Goal: Information Seeking & Learning: Check status

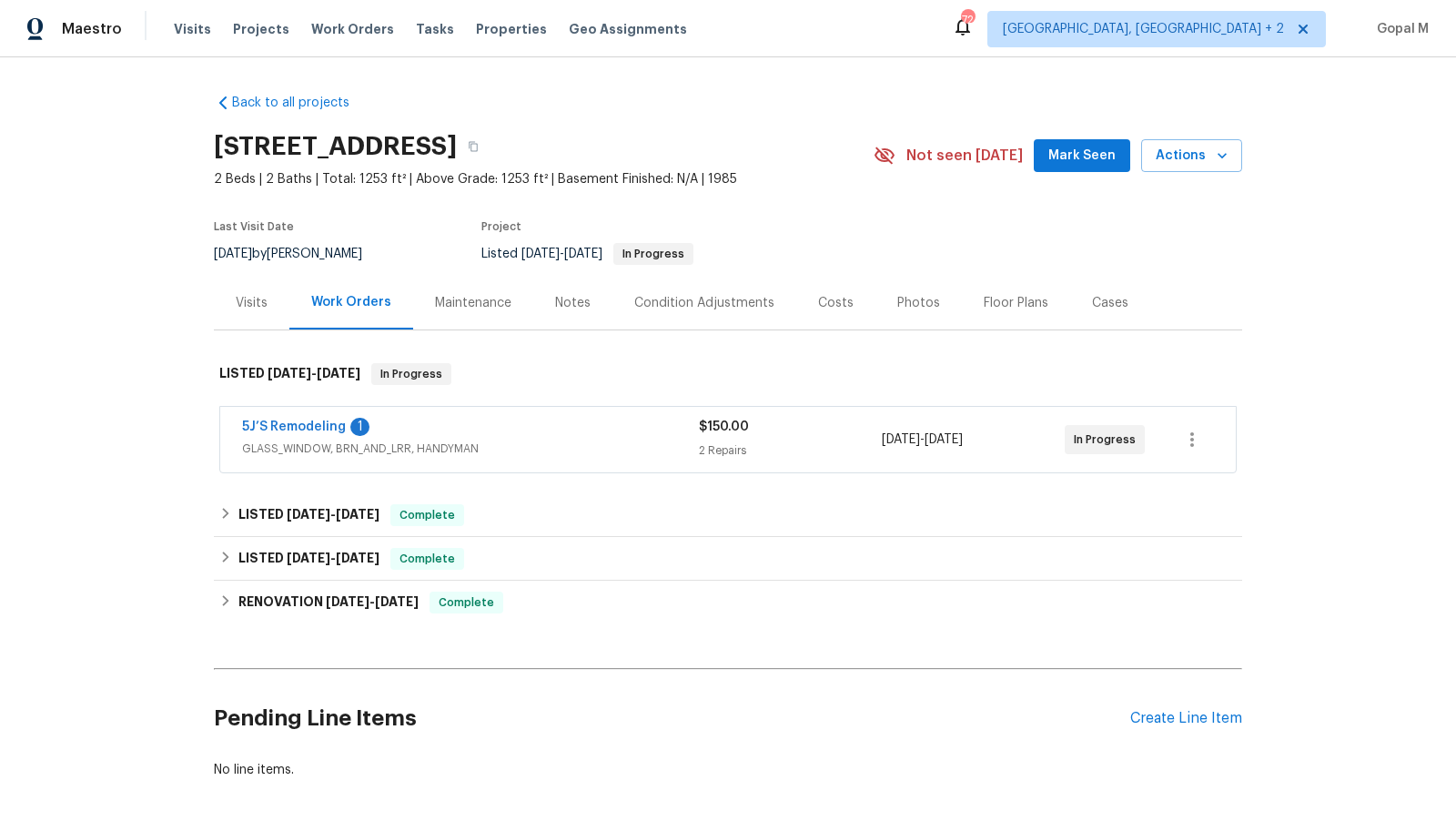
click at [603, 427] on div "5J’S Remodeling 1" at bounding box center [470, 429] width 457 height 22
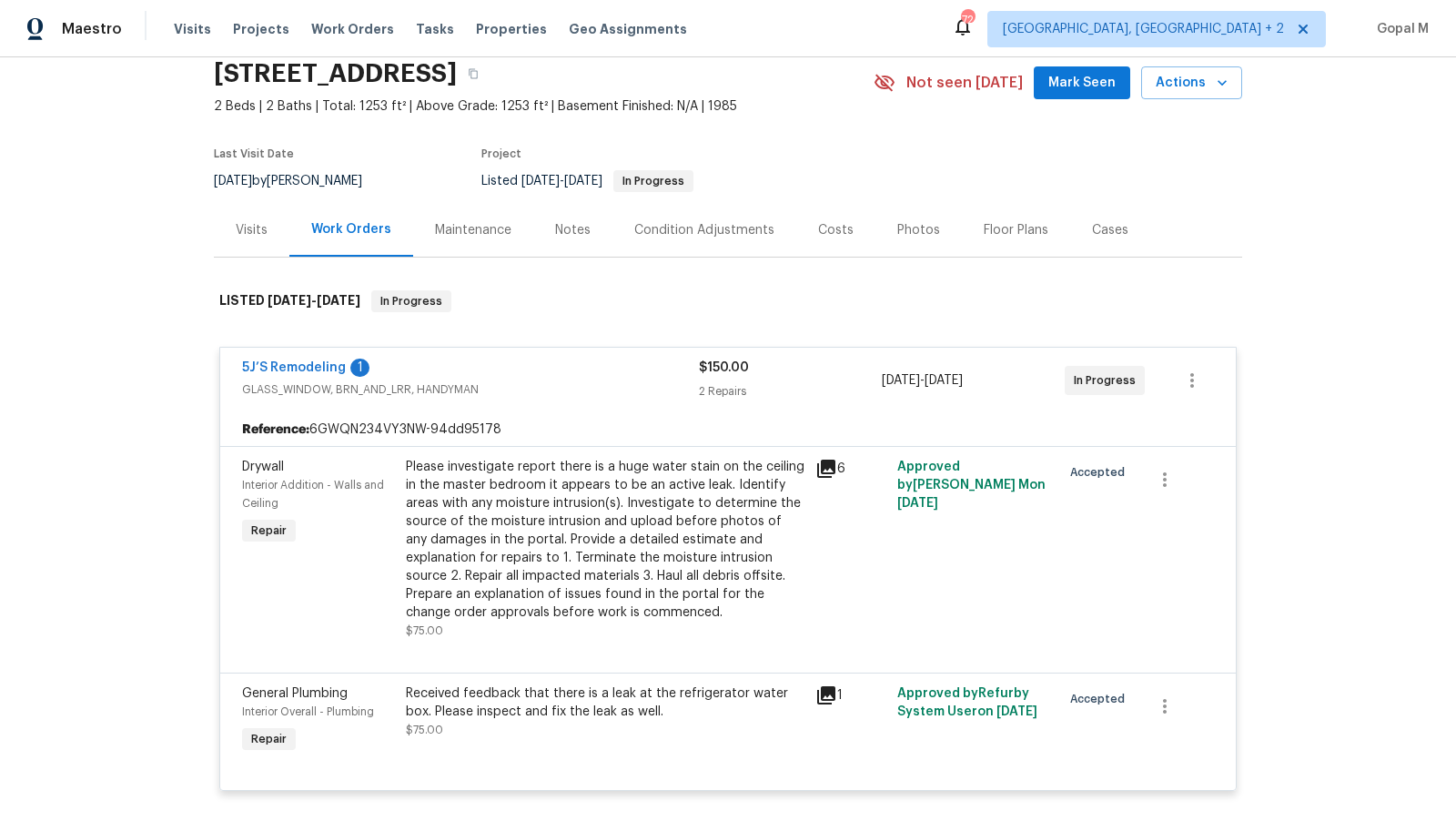
scroll to position [74, 0]
click at [260, 228] on div "Visits" at bounding box center [251, 228] width 32 height 18
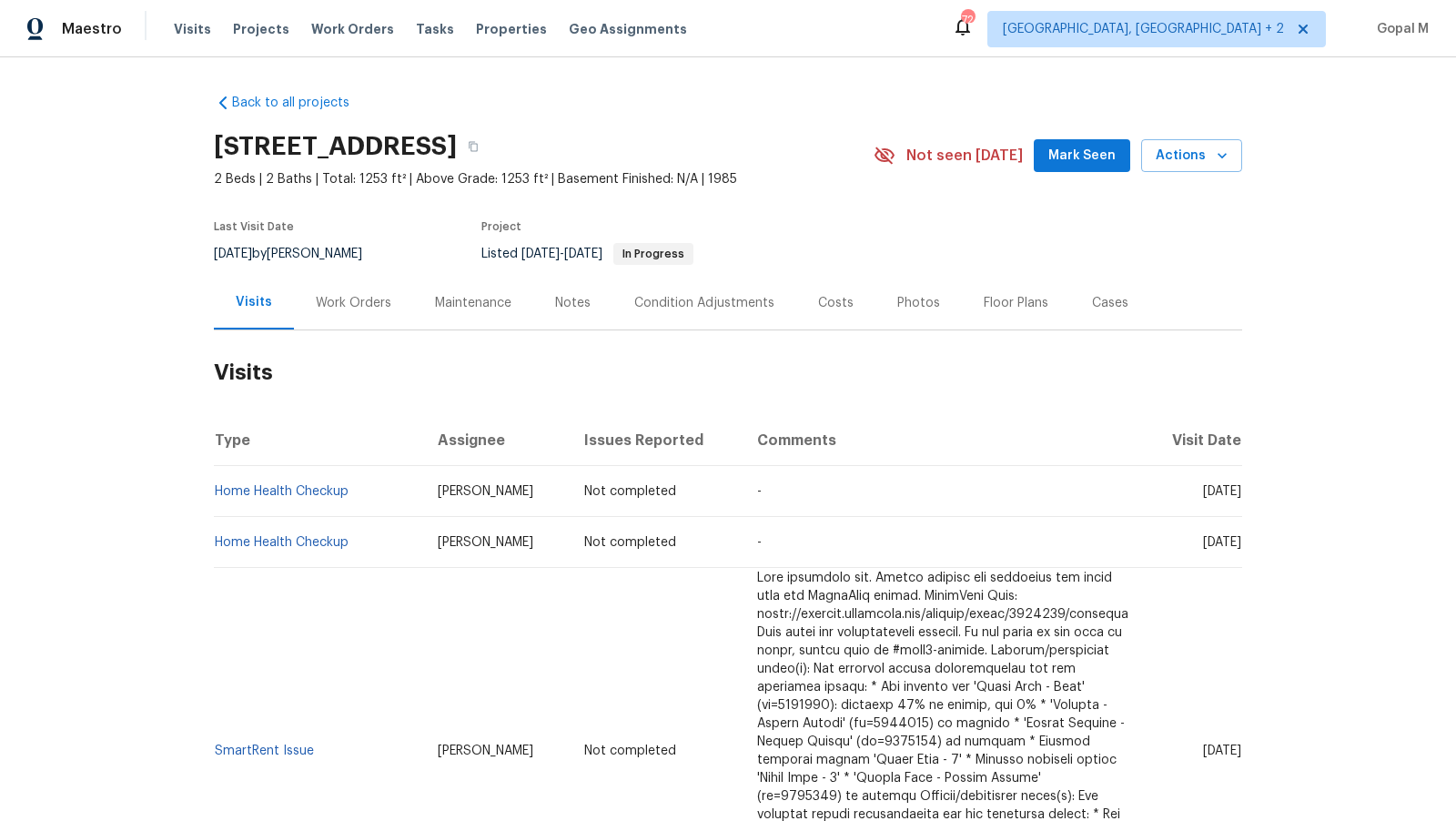
click at [326, 303] on div "Work Orders" at bounding box center [353, 304] width 75 height 18
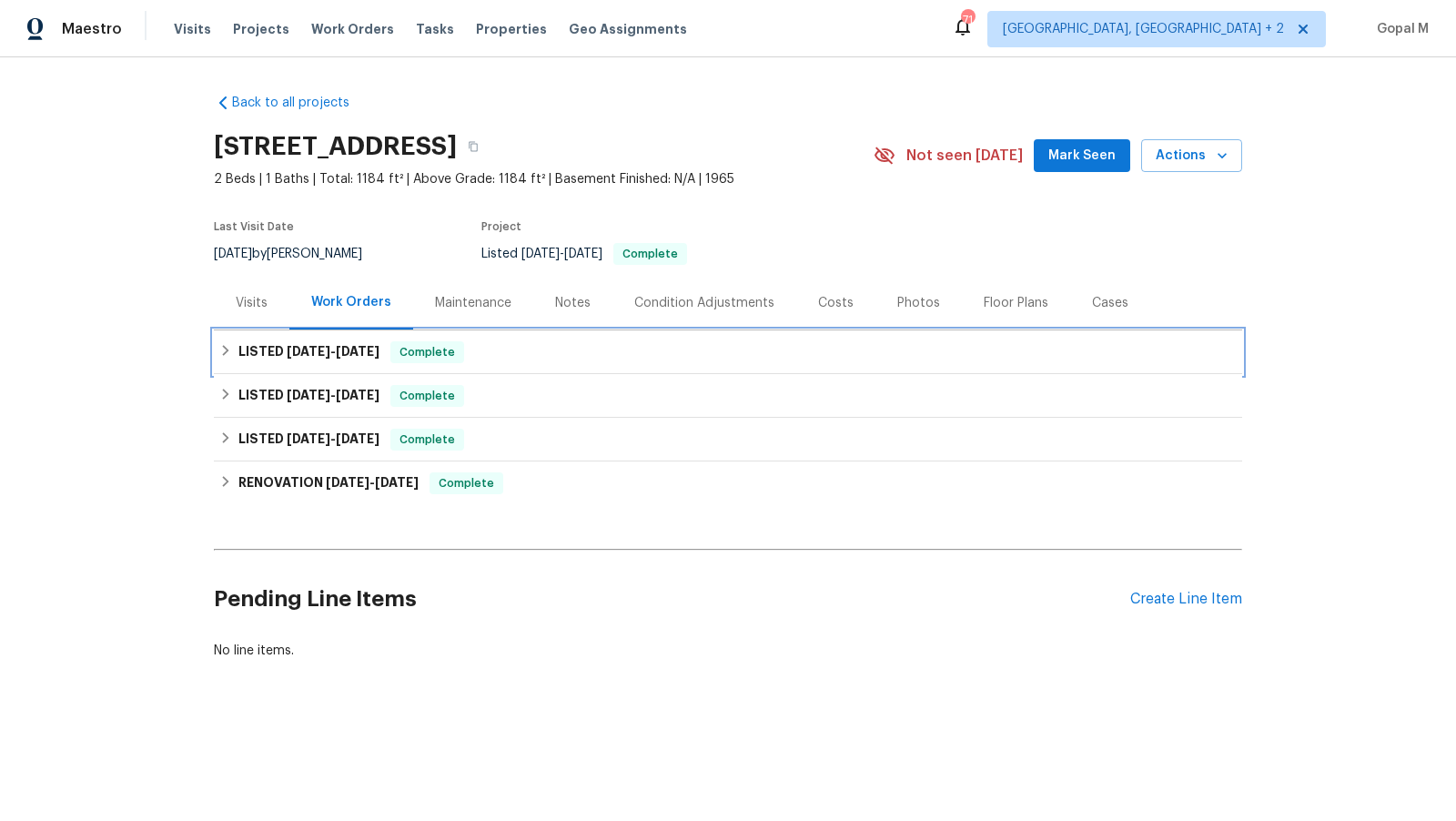
click at [380, 356] on span "8/19/25" at bounding box center [358, 351] width 44 height 13
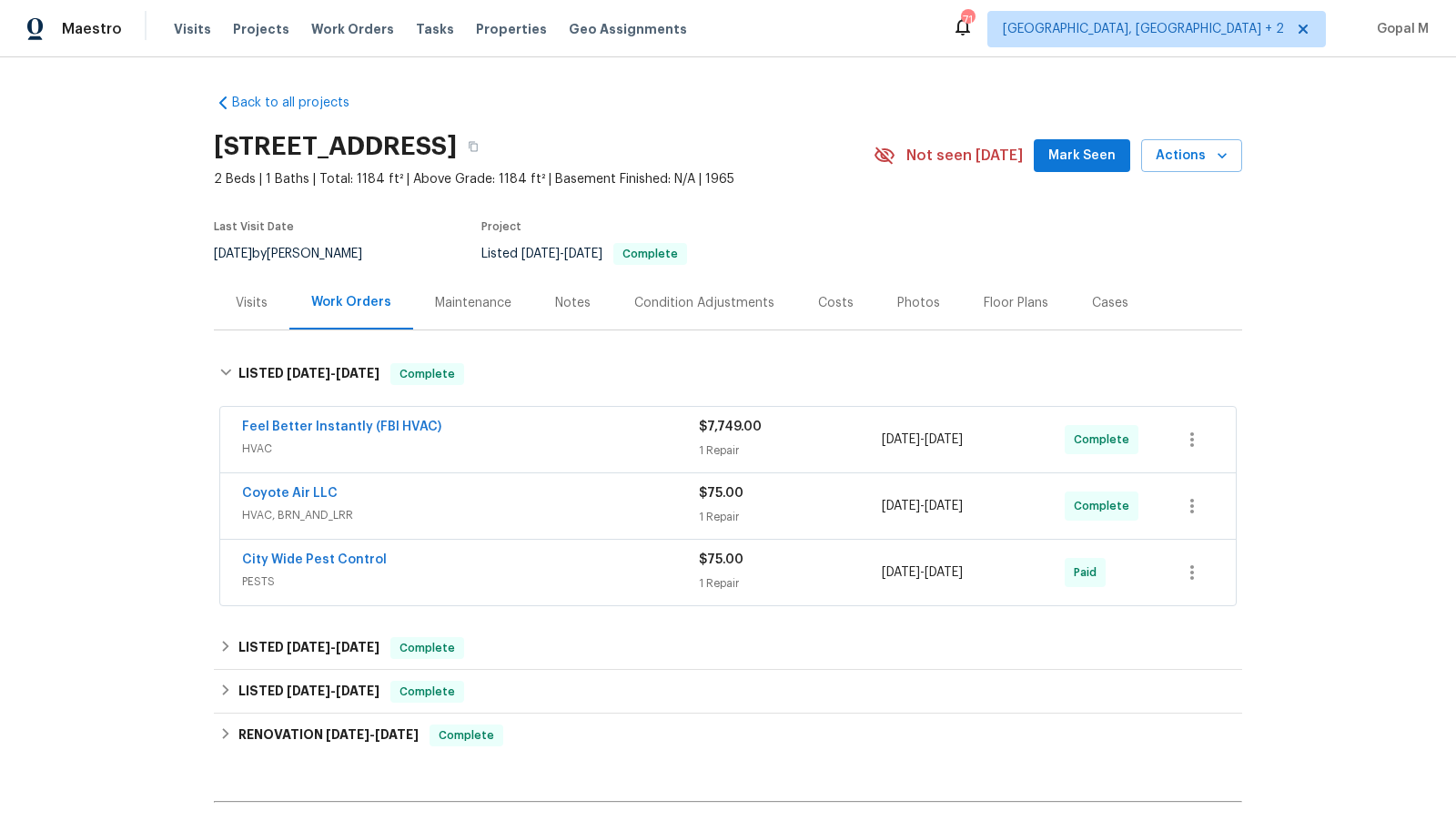
click at [527, 566] on div "City Wide Pest Control" at bounding box center [470, 562] width 457 height 22
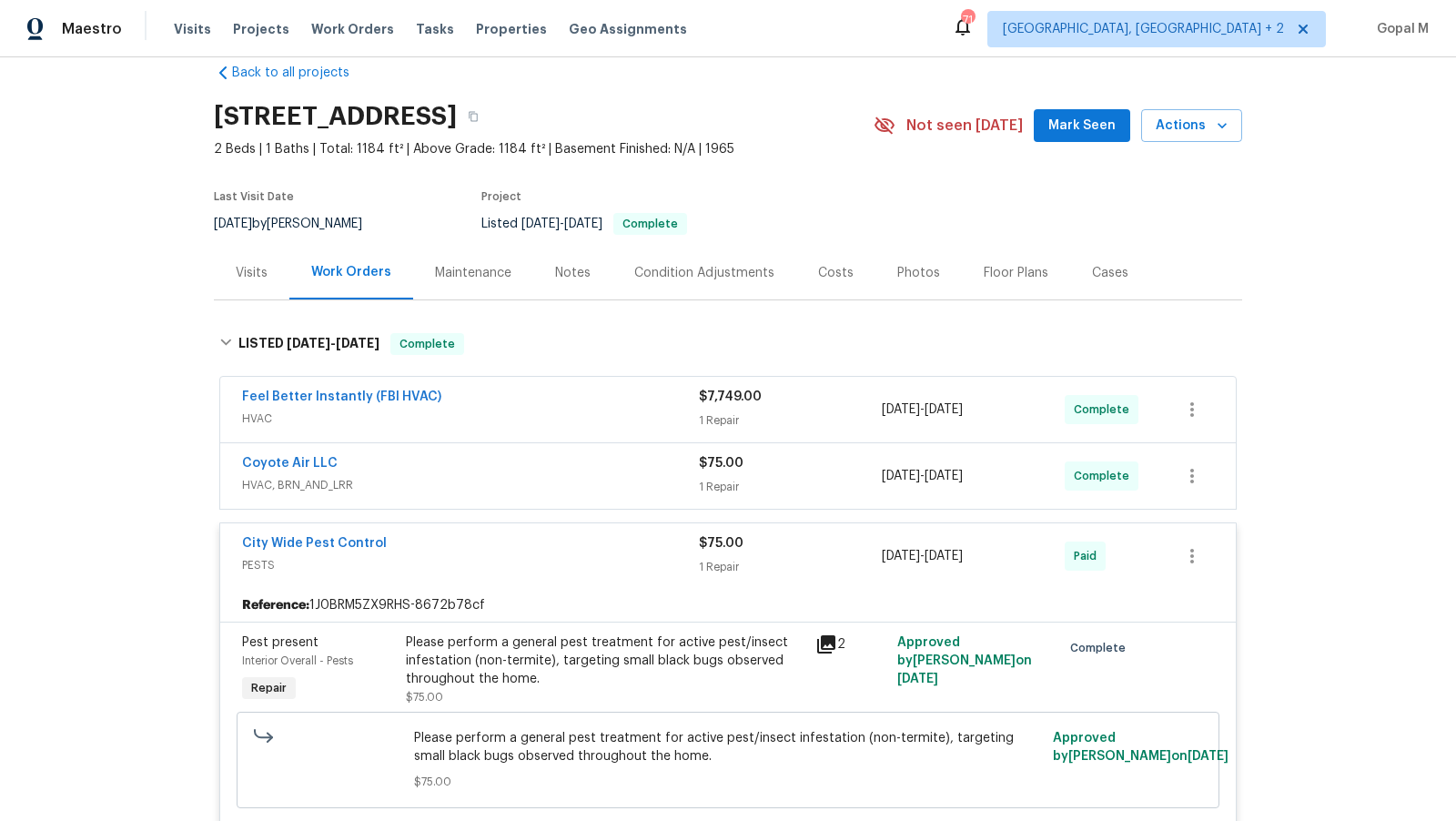
scroll to position [6, 0]
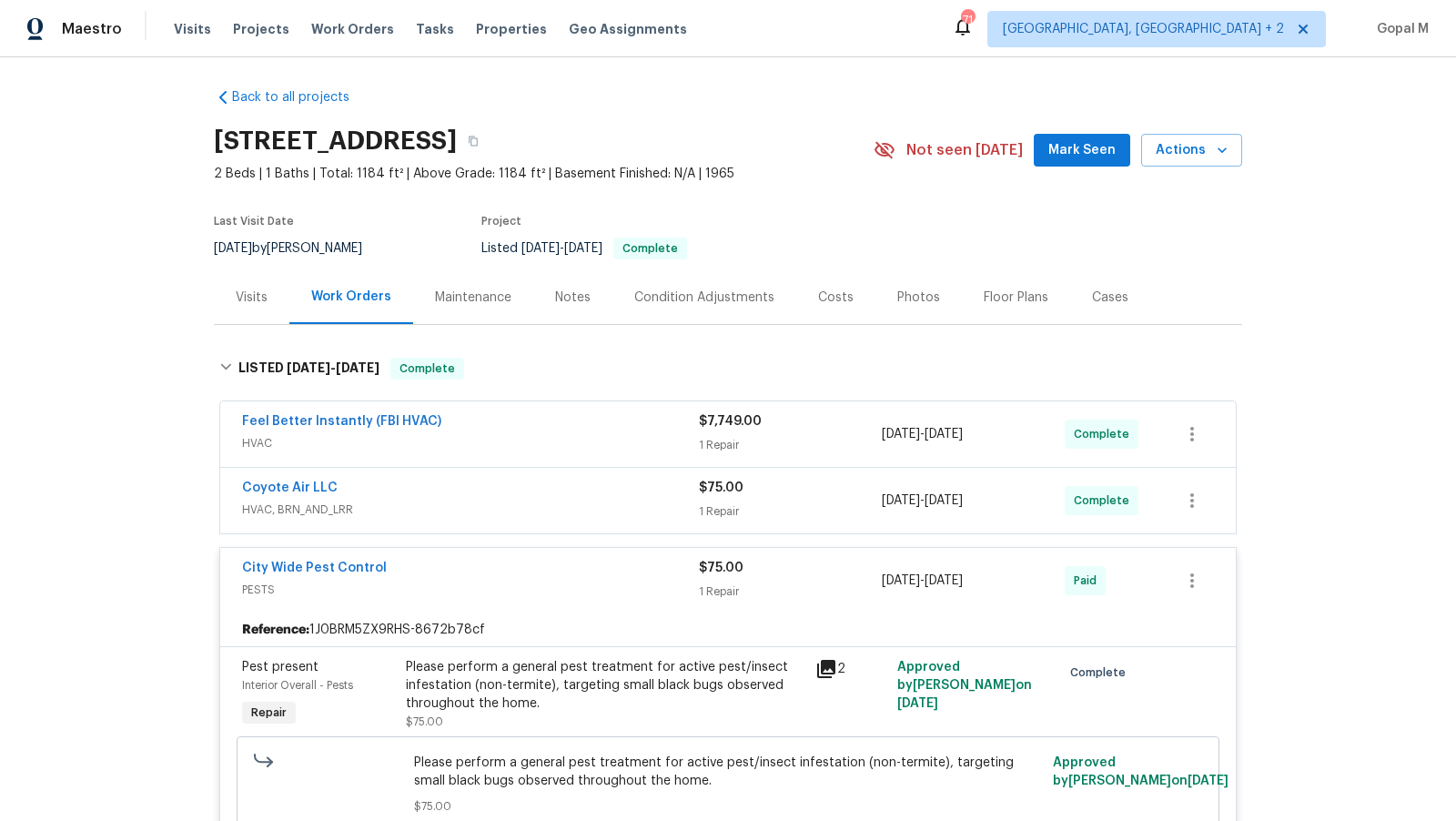
click at [568, 681] on div "Please perform a general pest treatment for active pest/insect infestation (non…" at bounding box center [605, 686] width 399 height 55
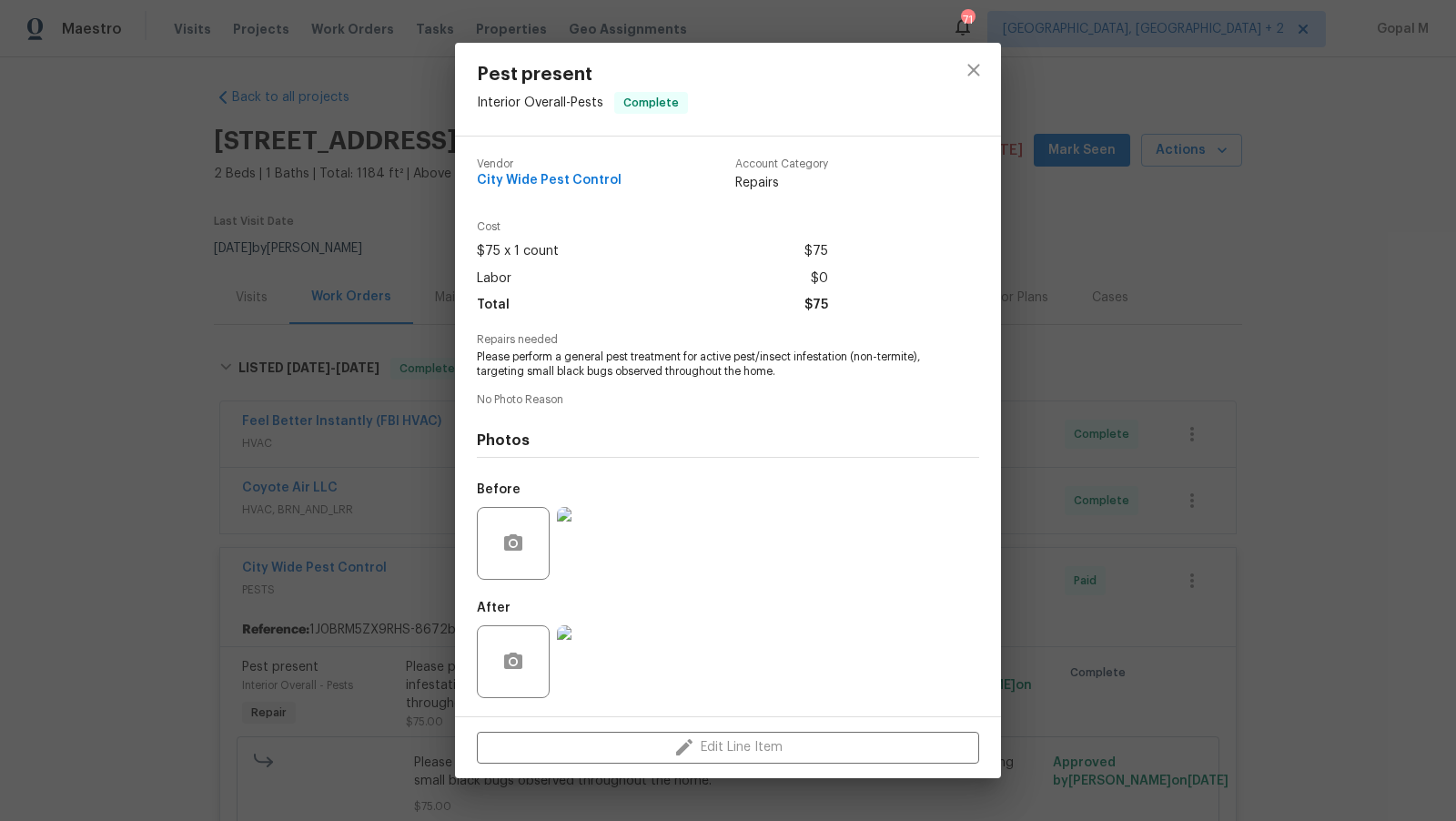
click at [590, 660] on img at bounding box center [592, 661] width 72 height 72
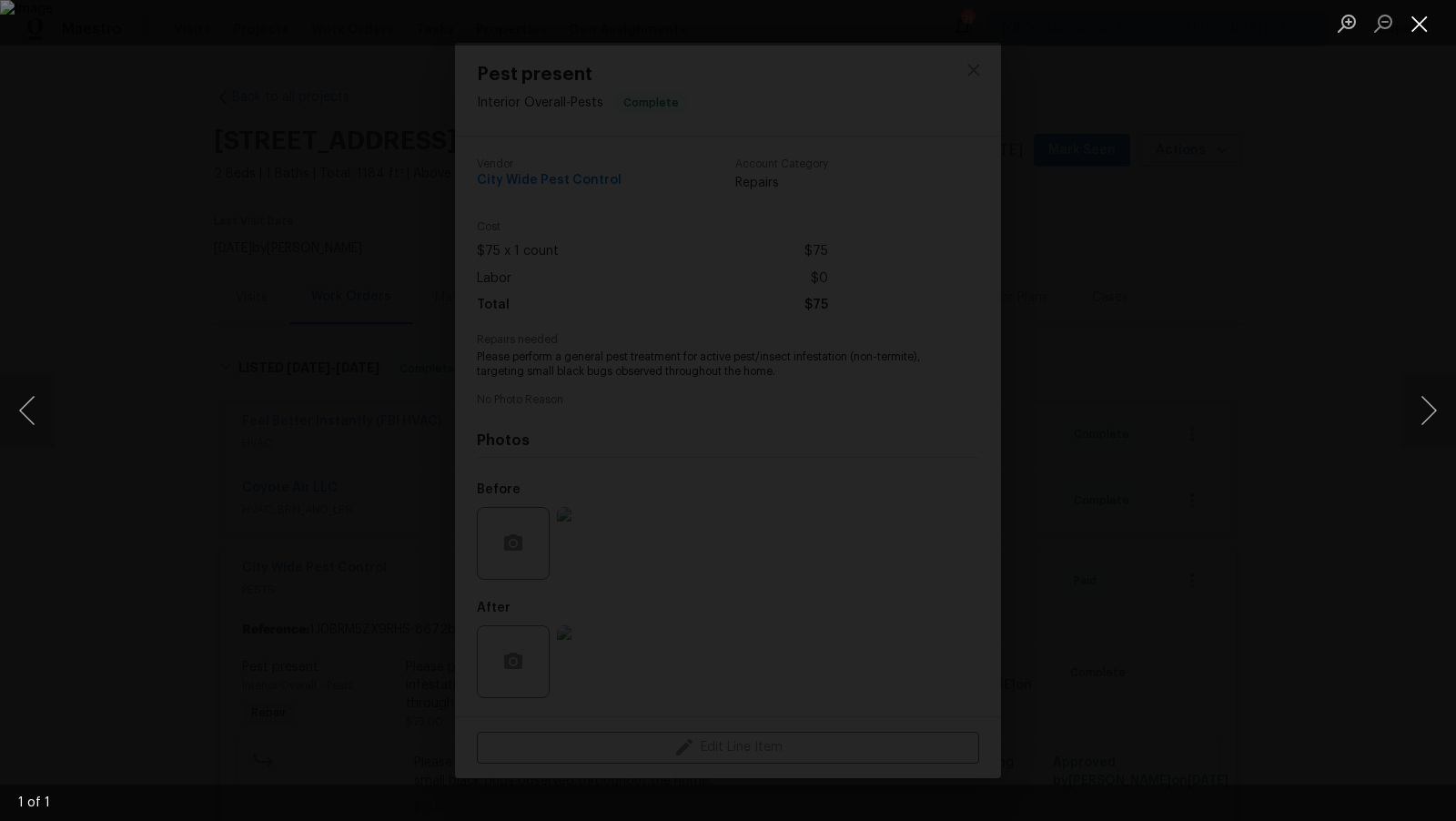
click at [1417, 17] on button "Close lightbox" at bounding box center [1420, 23] width 37 height 32
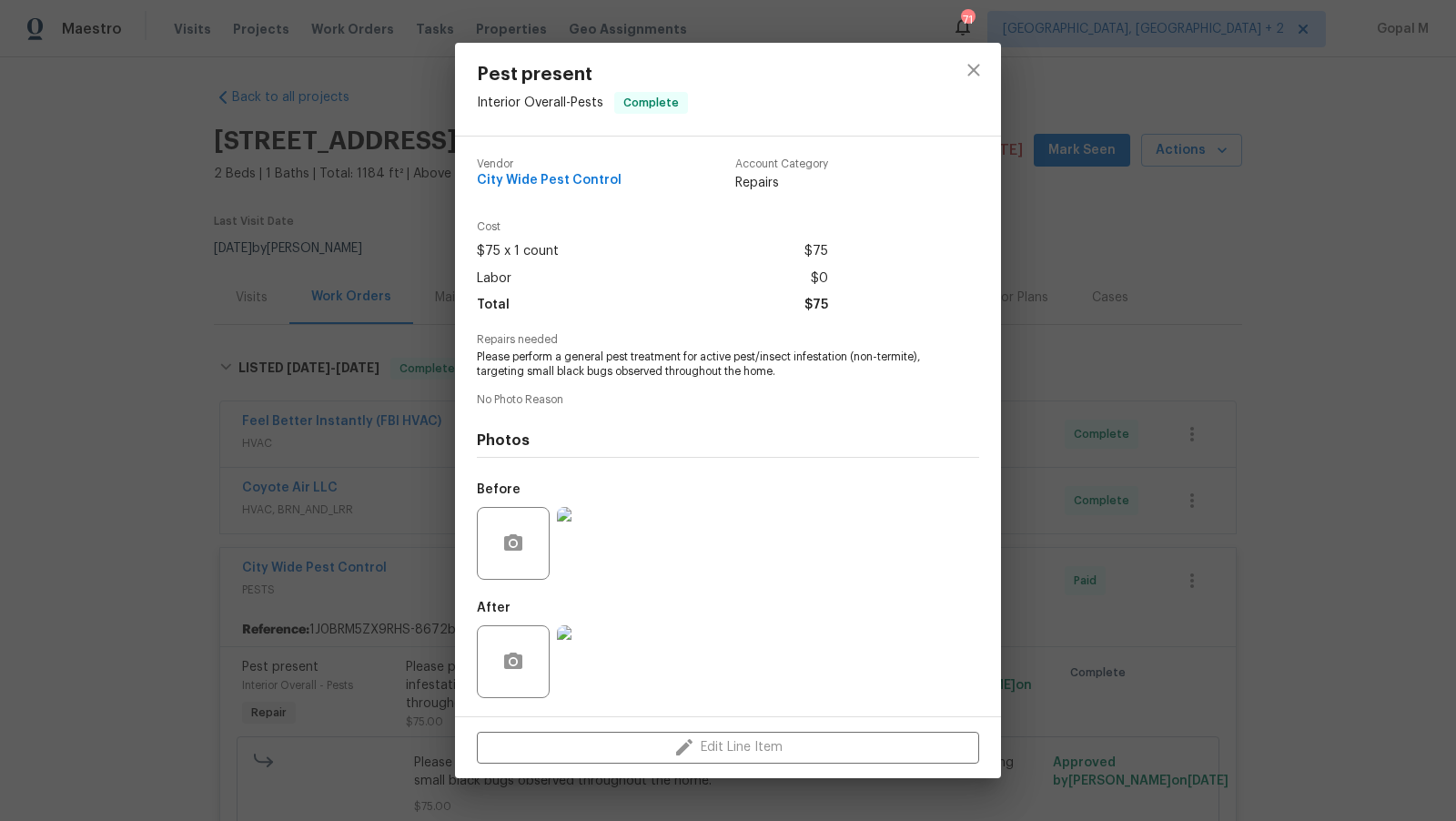
click at [566, 550] on img at bounding box center [592, 543] width 72 height 72
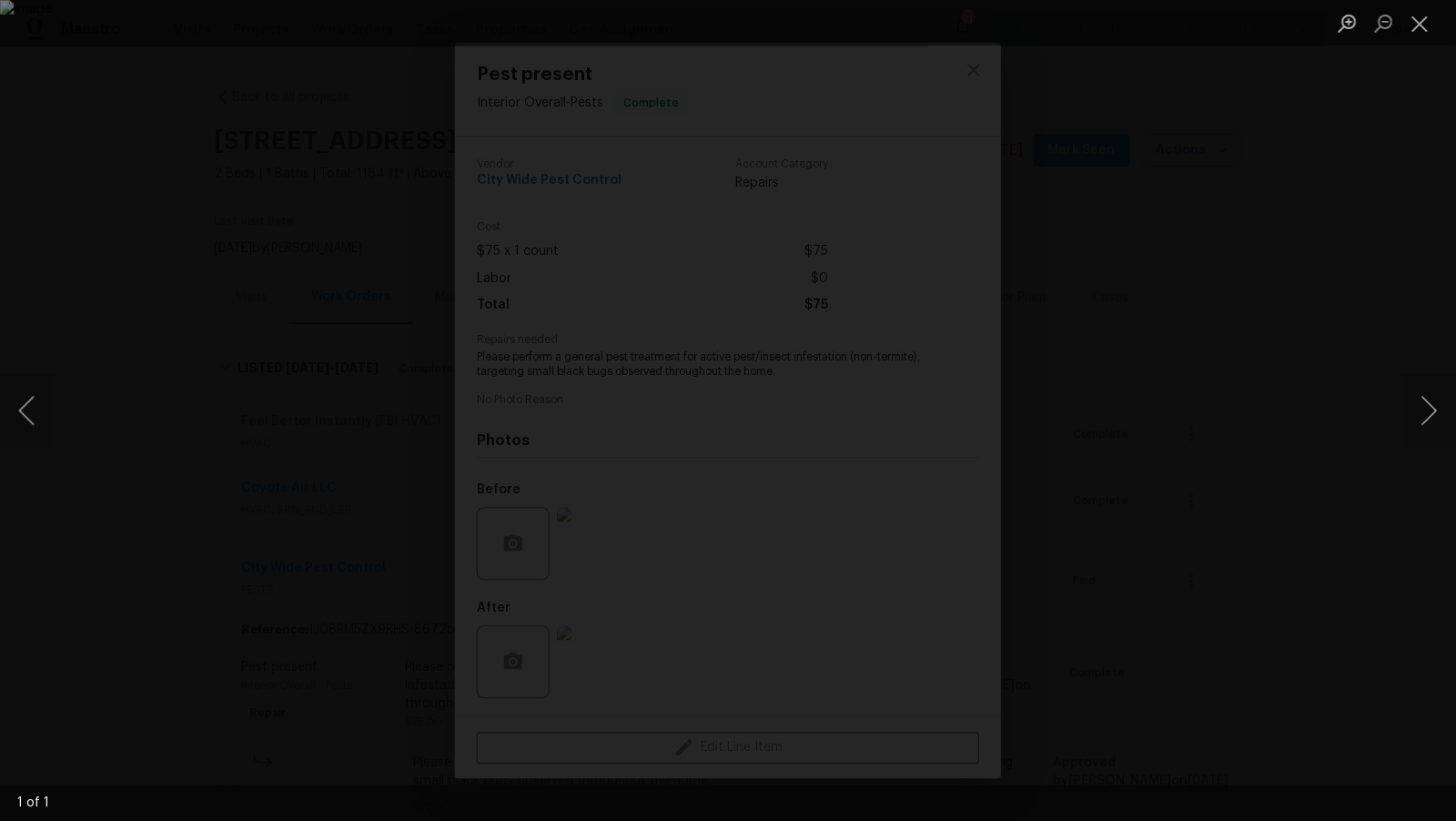
scroll to position [0, 0]
click at [1424, 20] on button "Close lightbox" at bounding box center [1420, 23] width 37 height 32
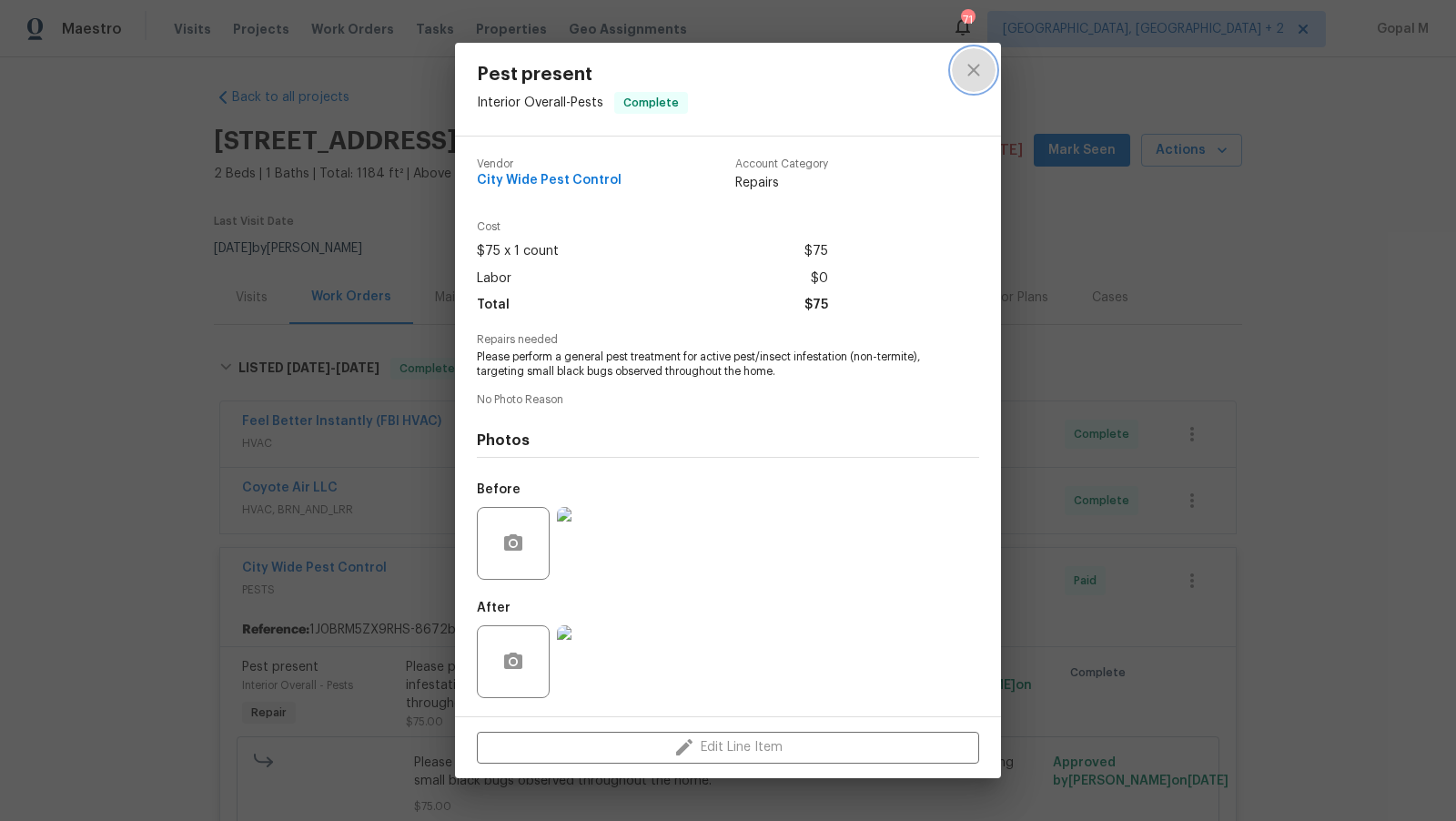
click at [971, 67] on icon "close" at bounding box center [973, 70] width 12 height 12
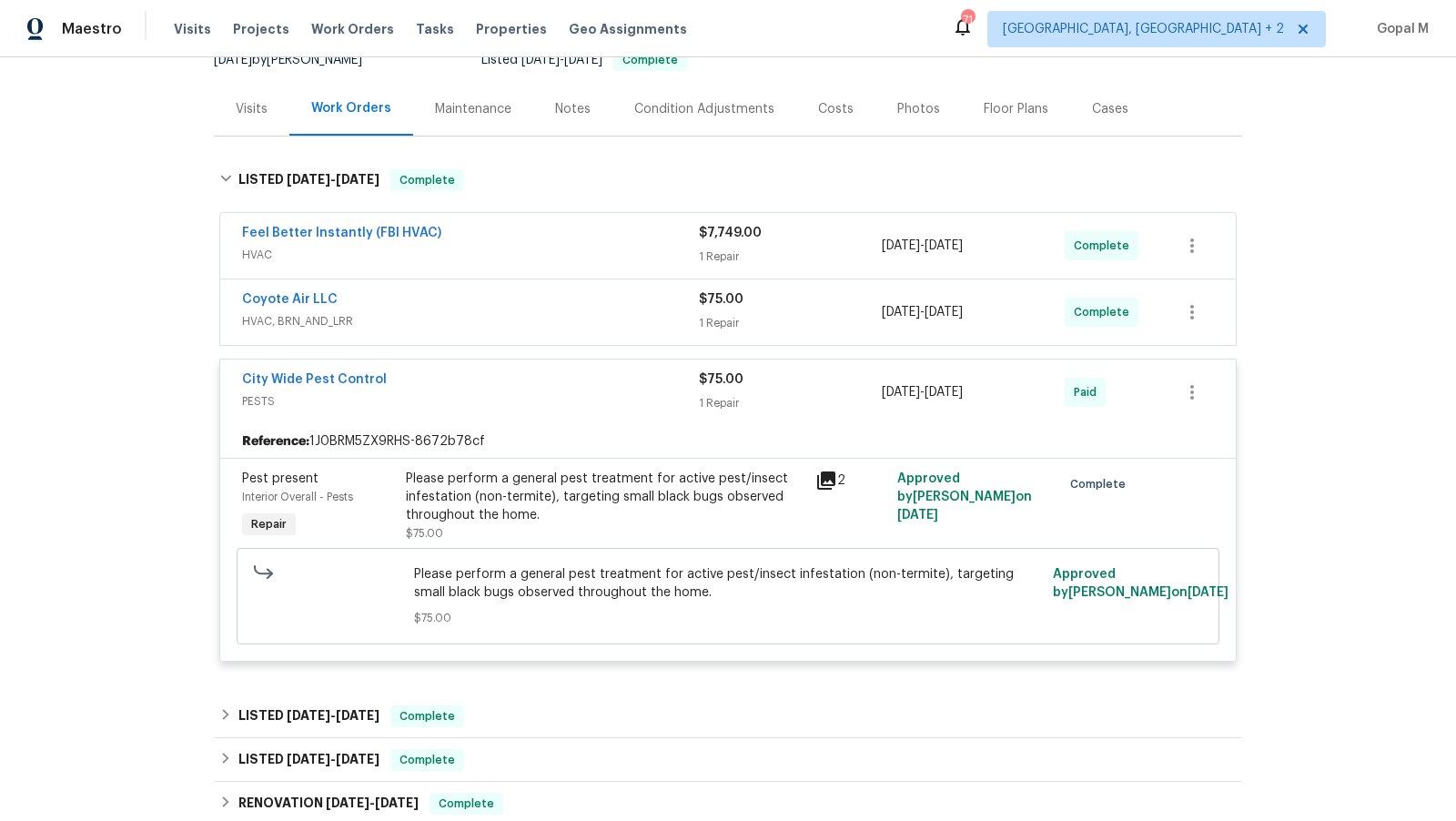
scroll to position [194, 0]
click at [829, 294] on div "$75.00" at bounding box center [790, 299] width 183 height 18
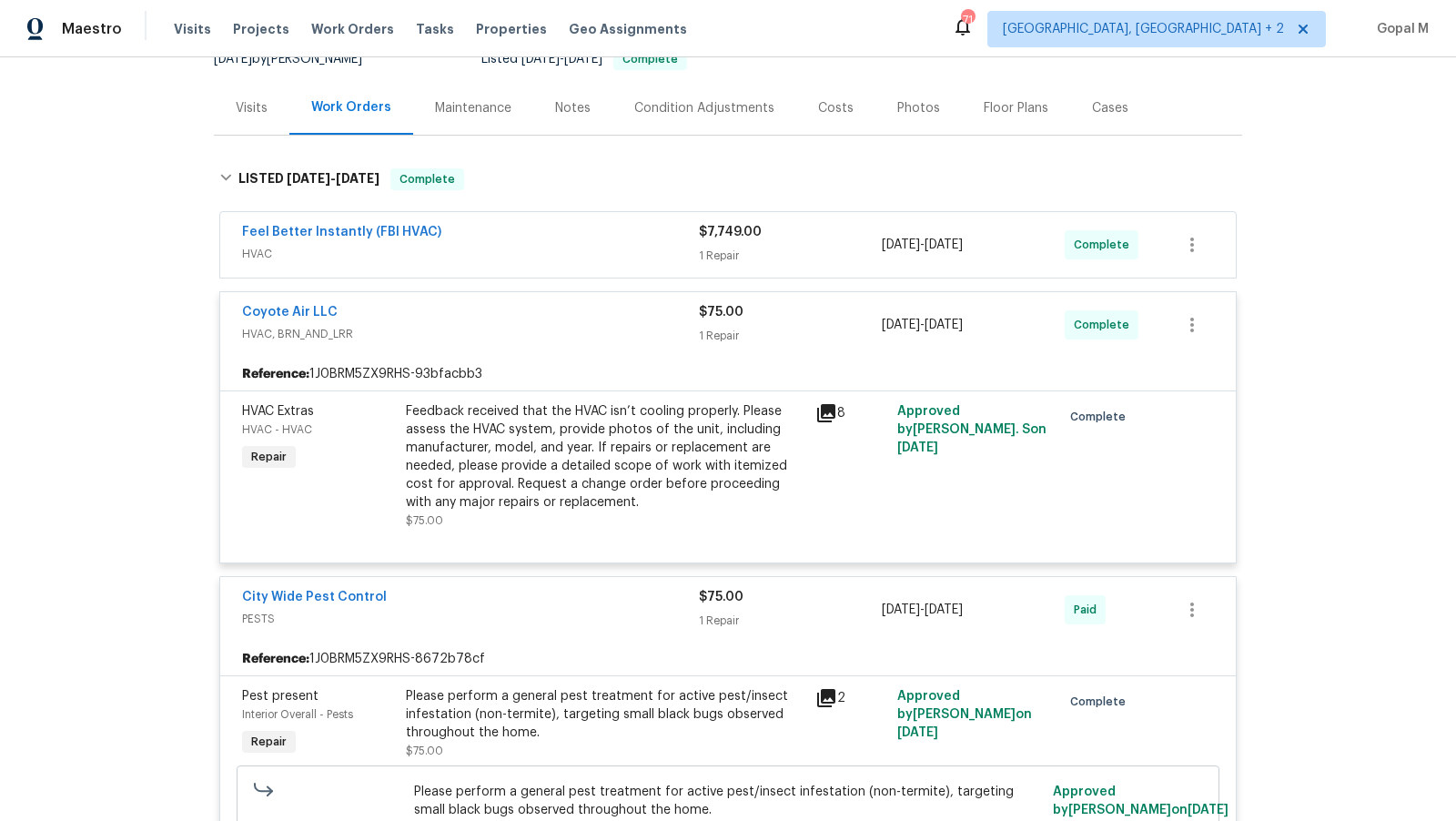
click at [824, 230] on div "$7,749.00" at bounding box center [790, 232] width 183 height 18
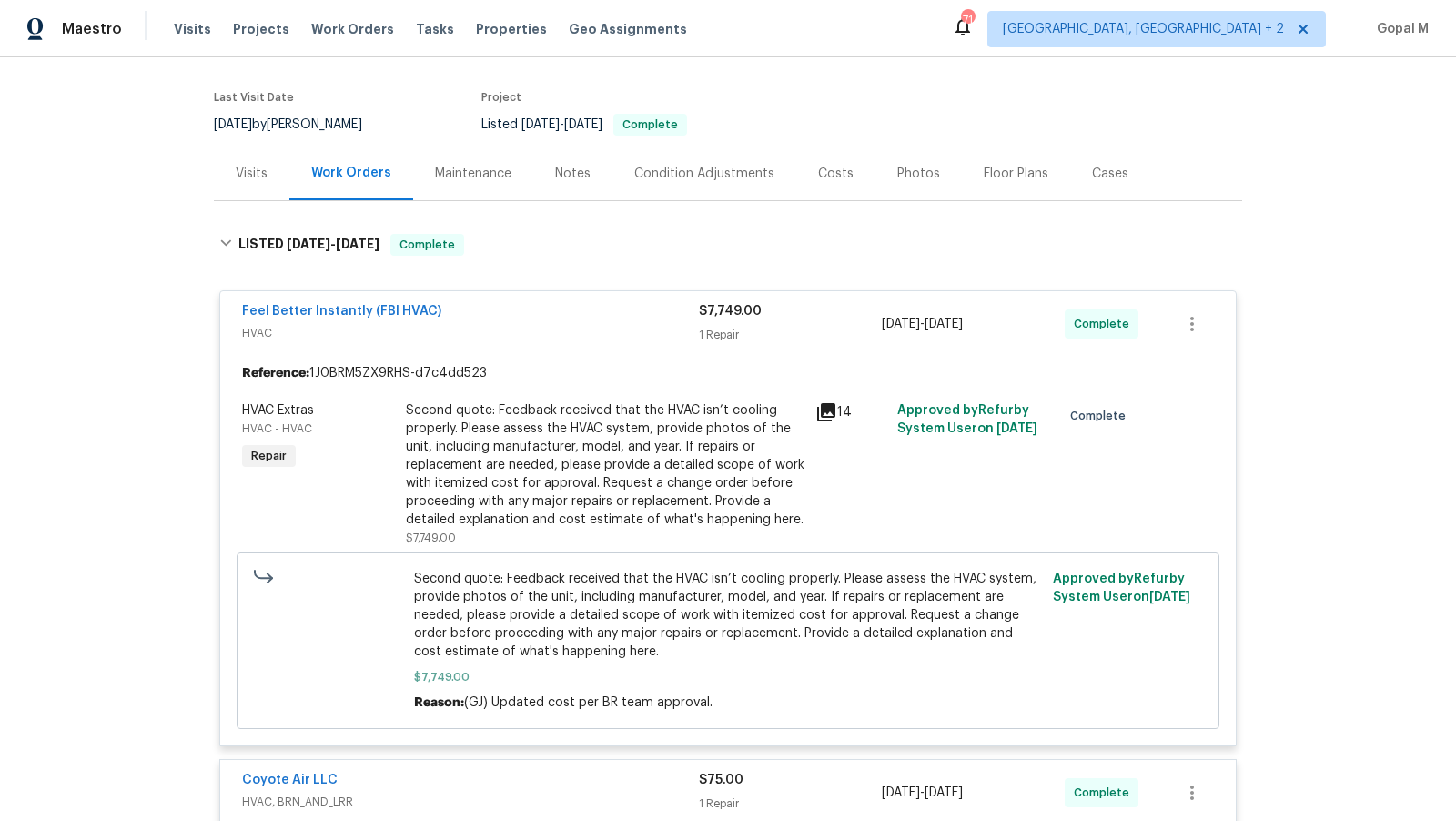
scroll to position [116, 0]
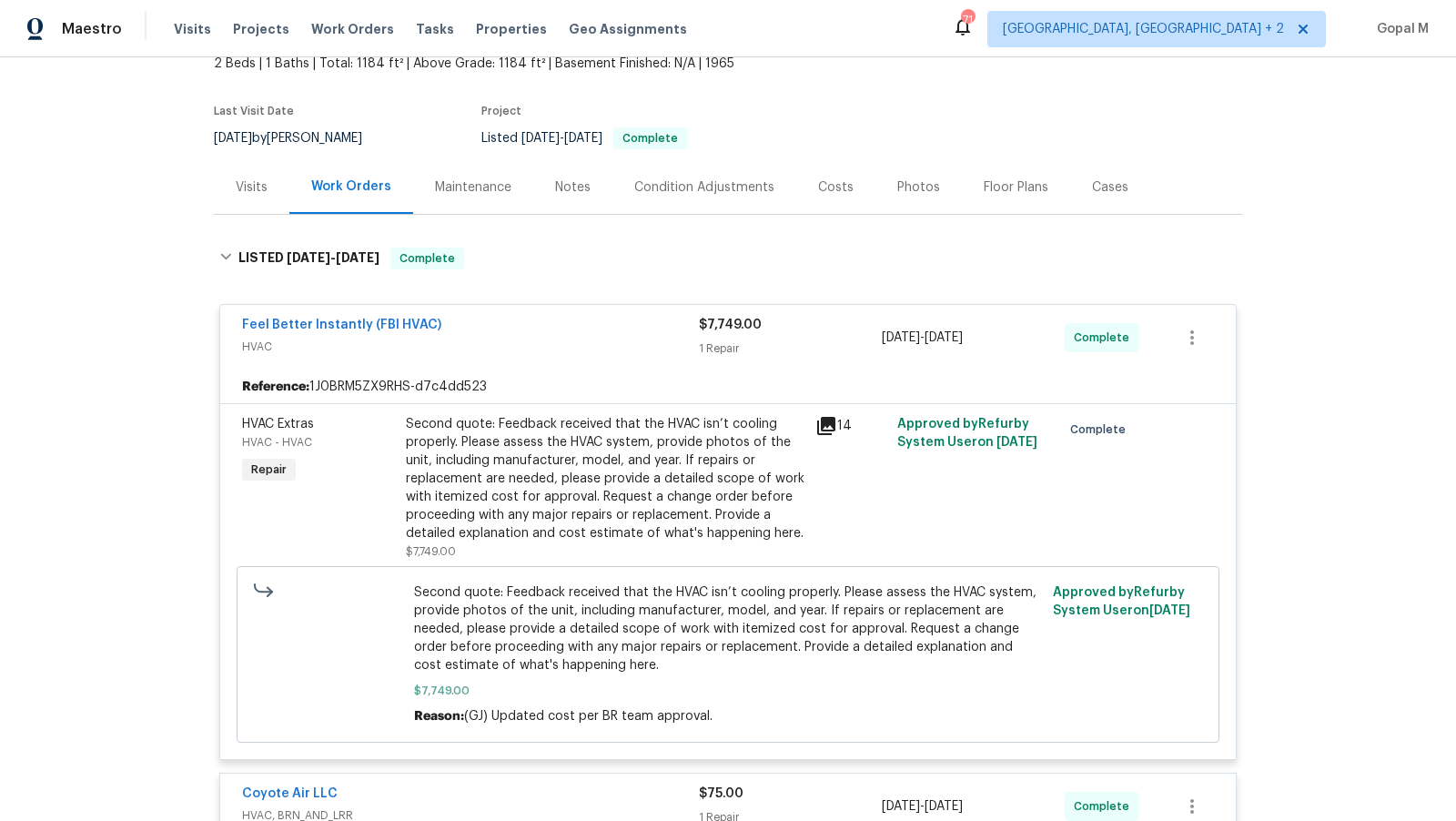
click at [243, 181] on div "Visits" at bounding box center [251, 188] width 32 height 18
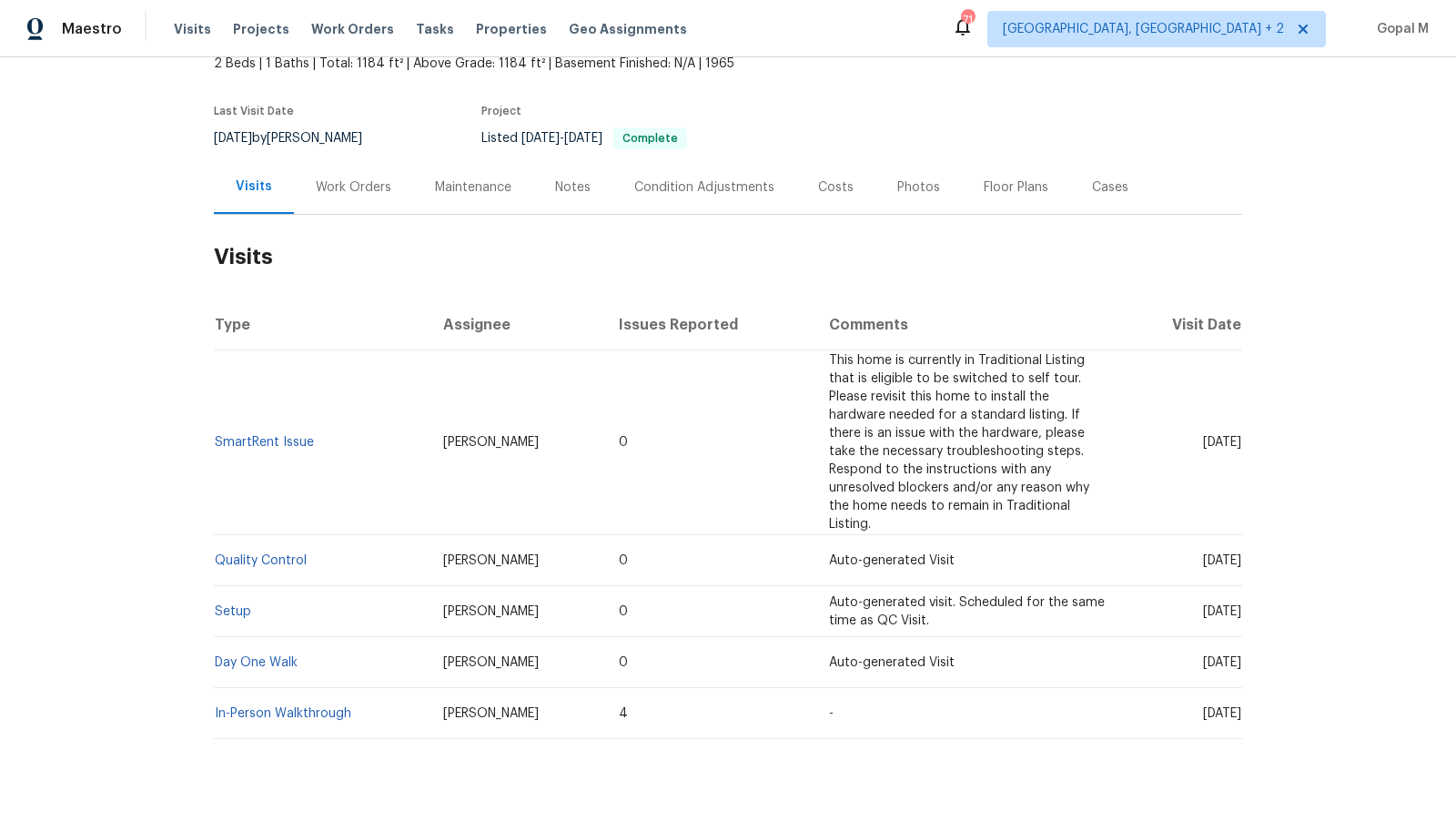
click at [363, 182] on div "Work Orders" at bounding box center [353, 188] width 75 height 18
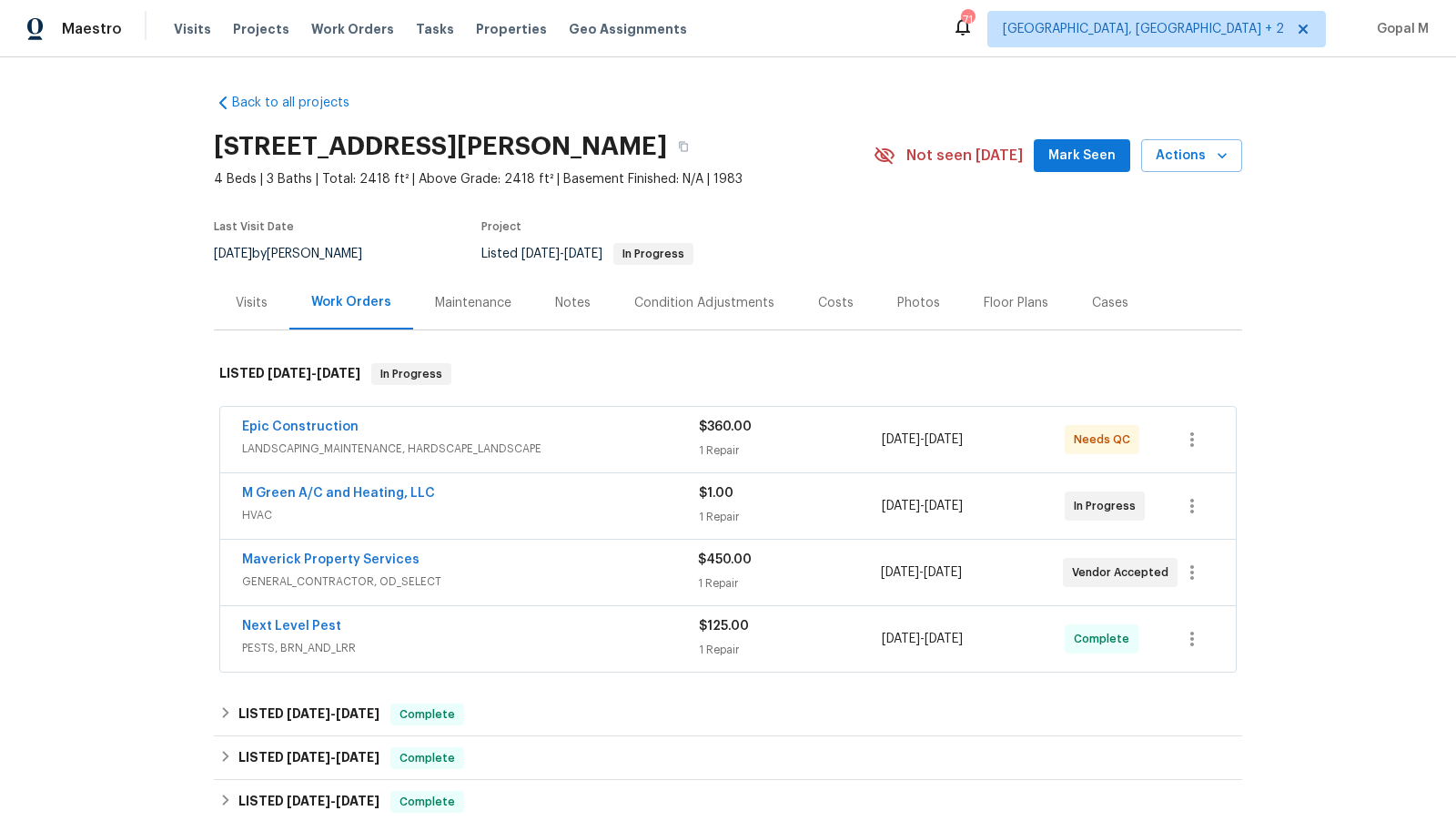
click at [824, 508] on div "1 Repair" at bounding box center [790, 517] width 183 height 18
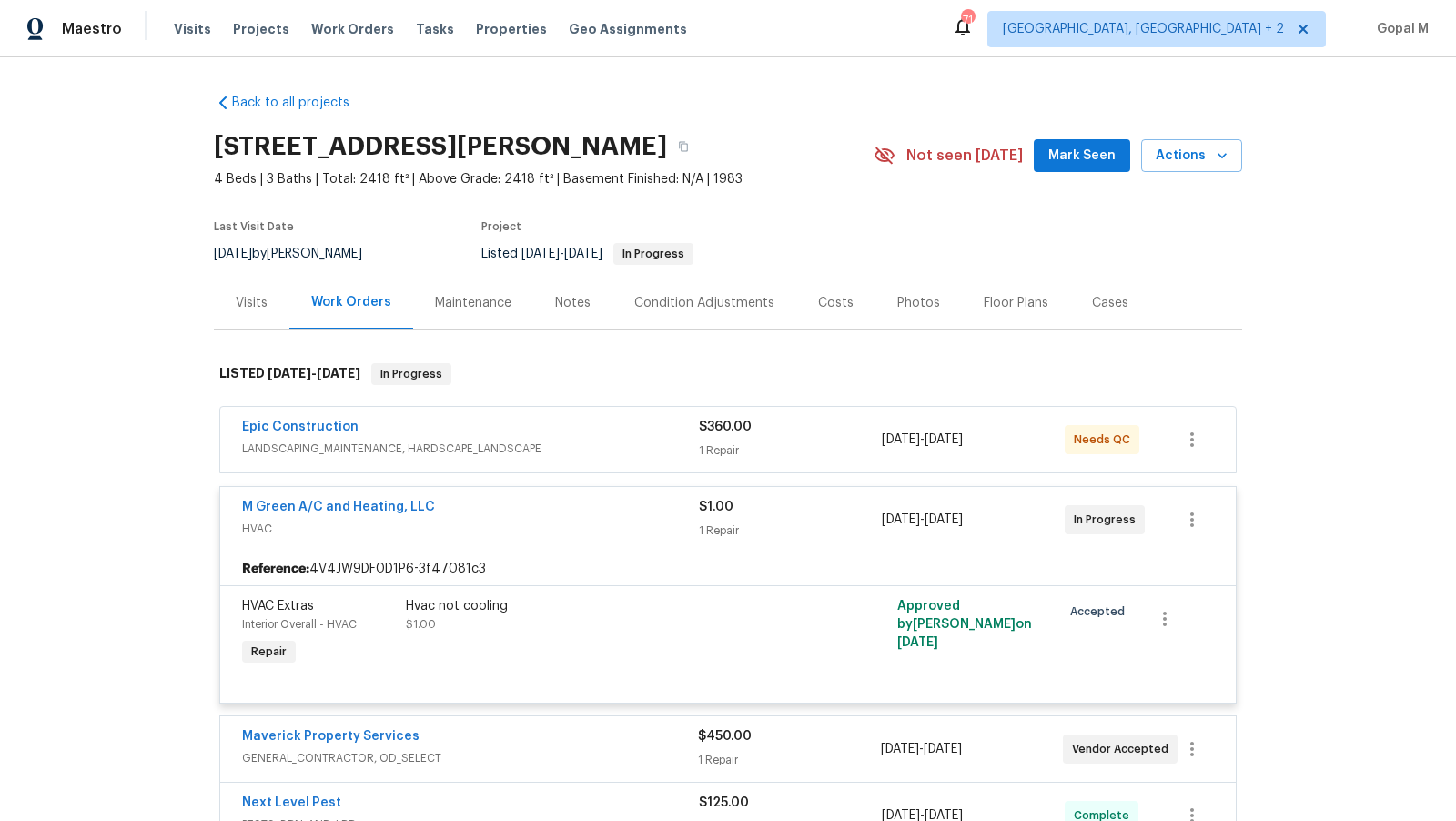
click at [824, 505] on div "$1.00" at bounding box center [790, 507] width 183 height 18
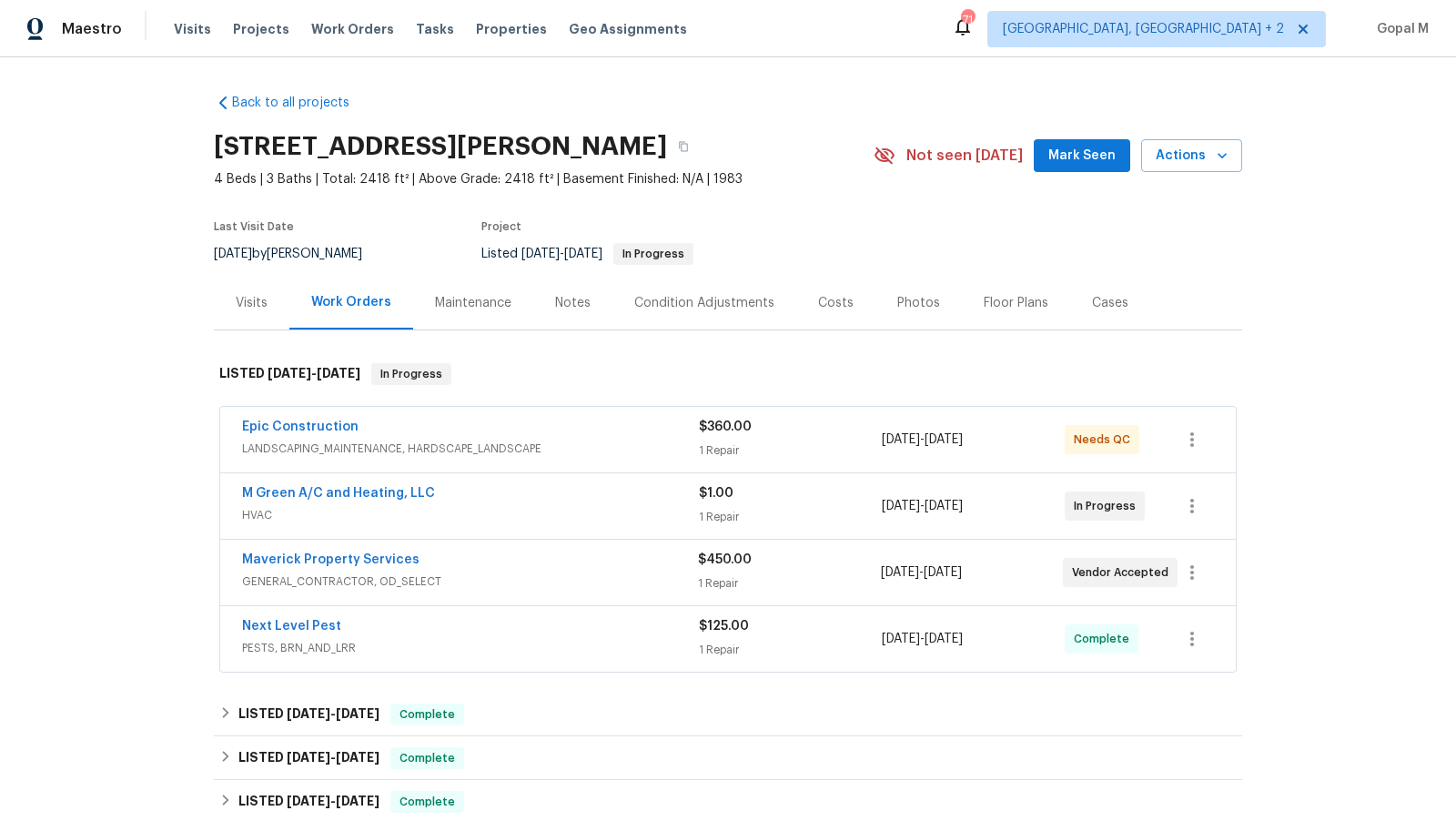
click at [820, 430] on div "$360.00" at bounding box center [790, 427] width 183 height 18
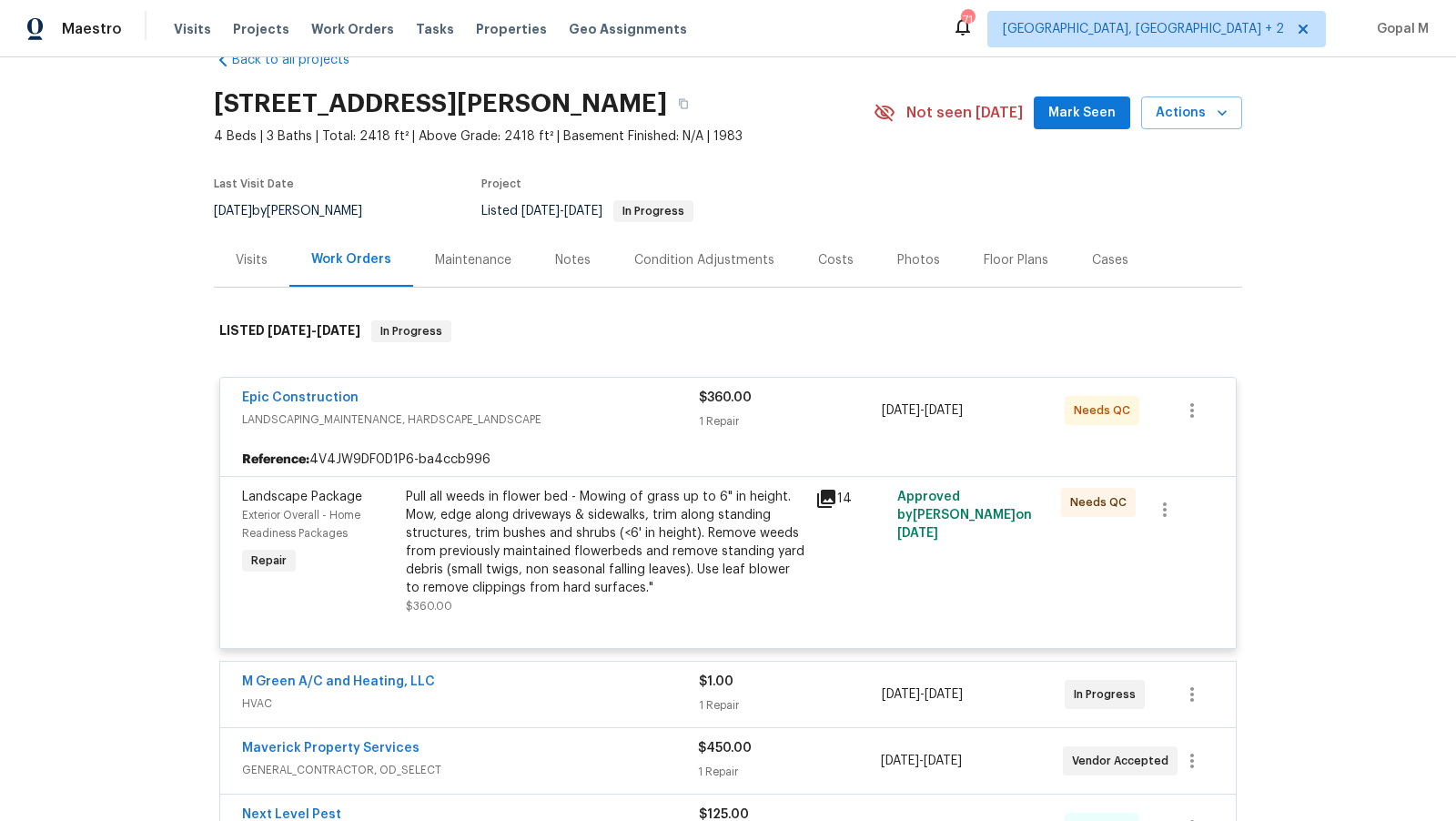
scroll to position [49, 0]
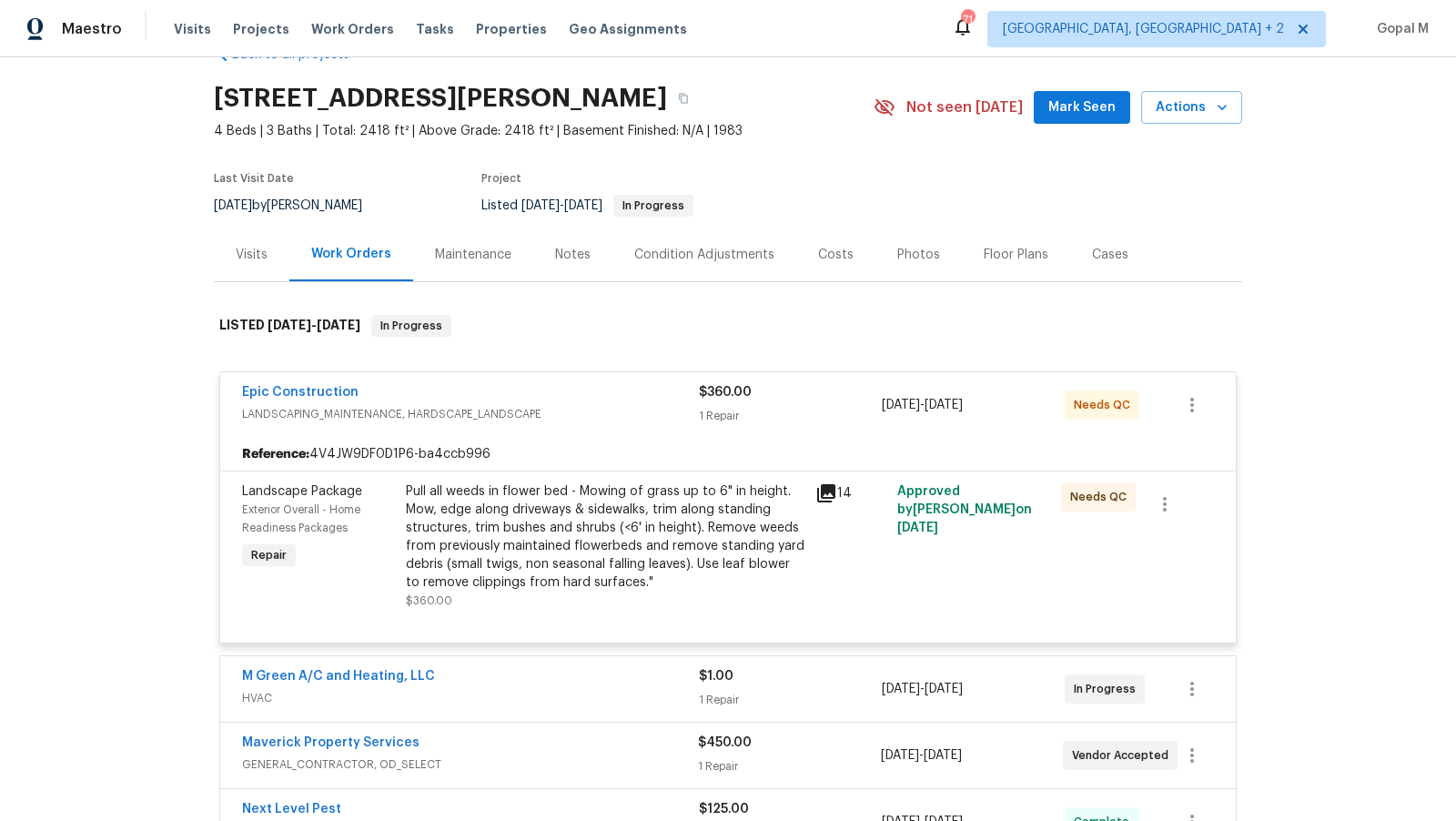
click at [825, 418] on div "1 Repair" at bounding box center [790, 416] width 183 height 18
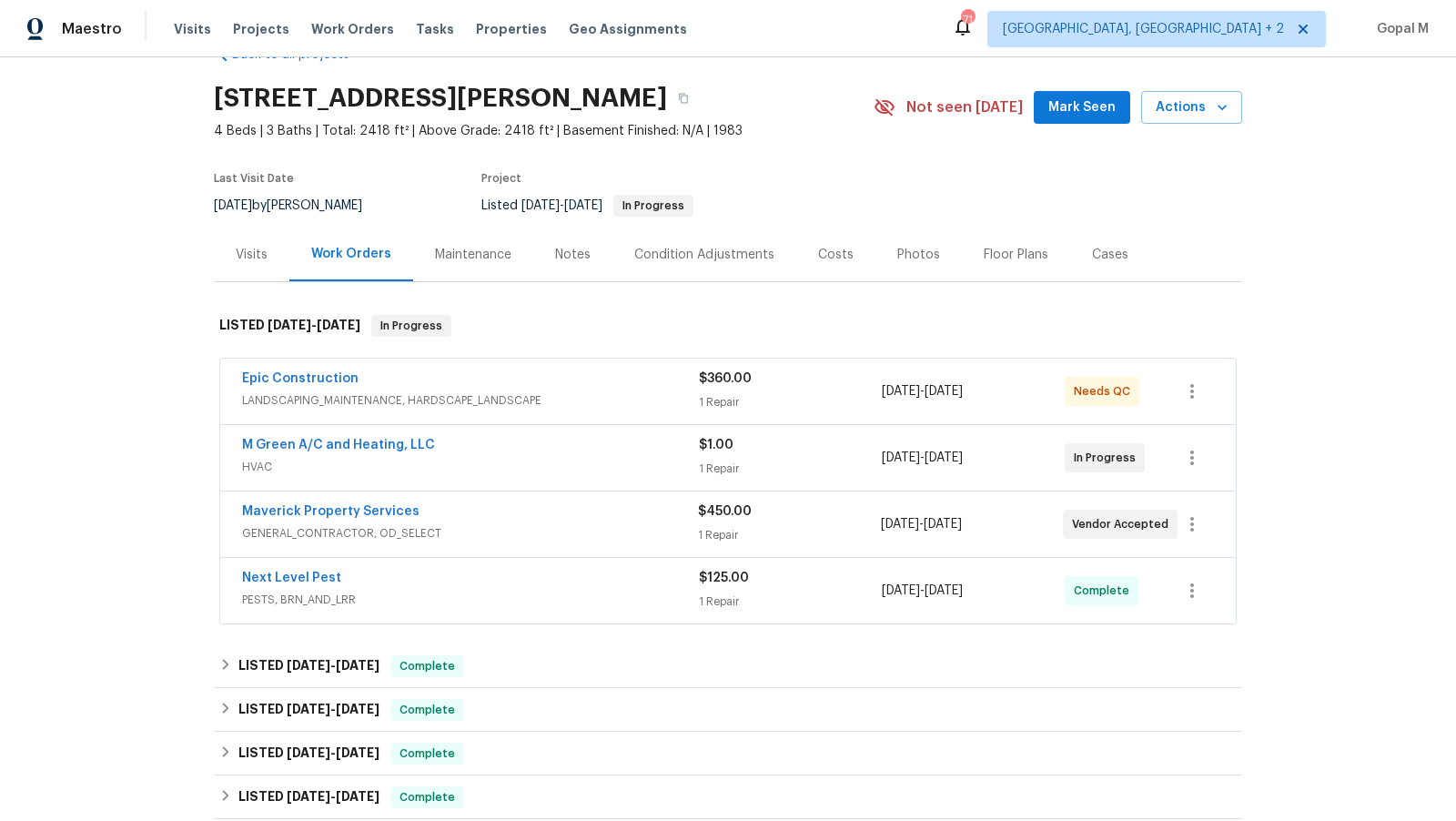
scroll to position [218, 0]
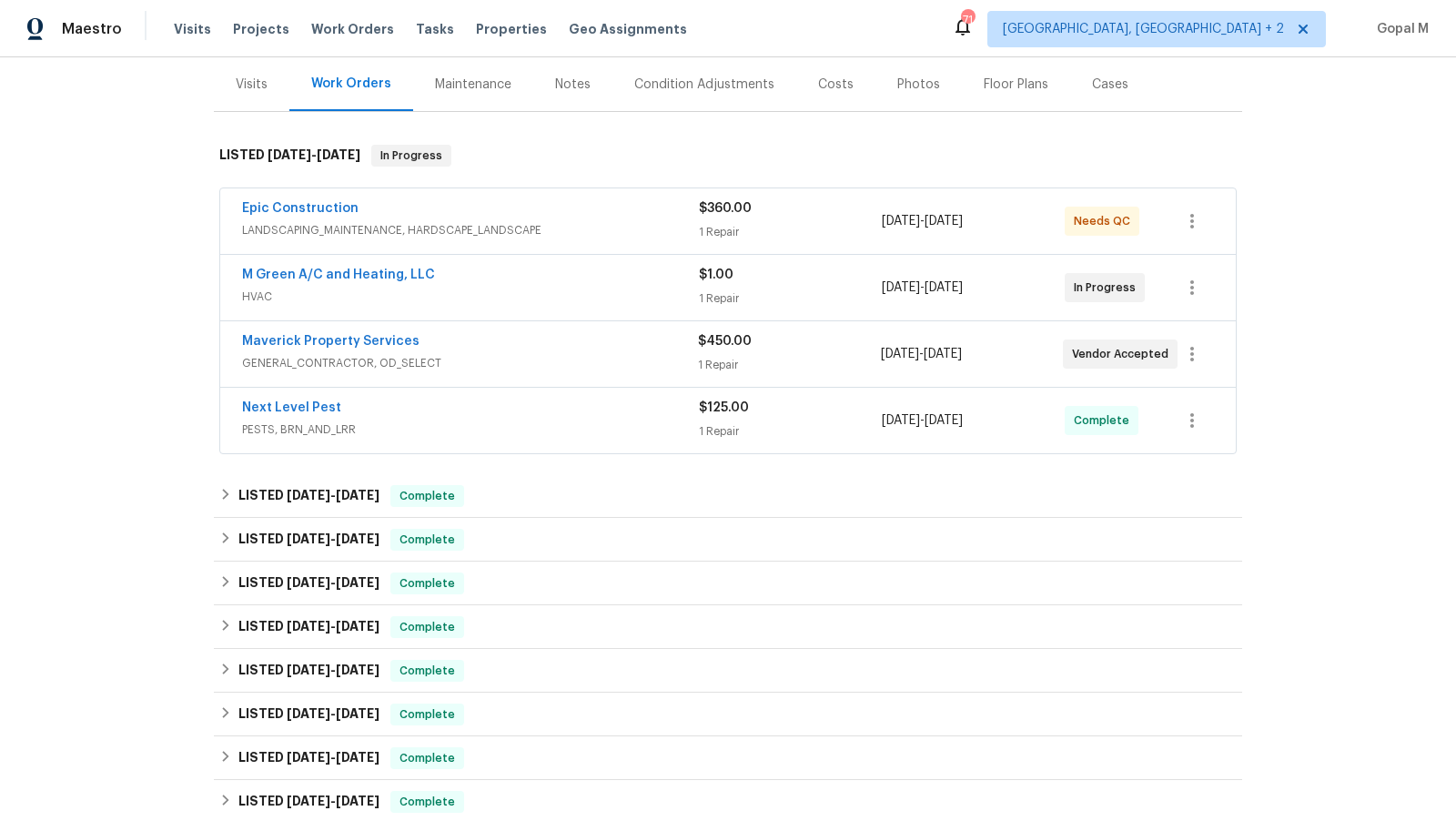
click at [826, 365] on div "1 Repair" at bounding box center [789, 365] width 182 height 18
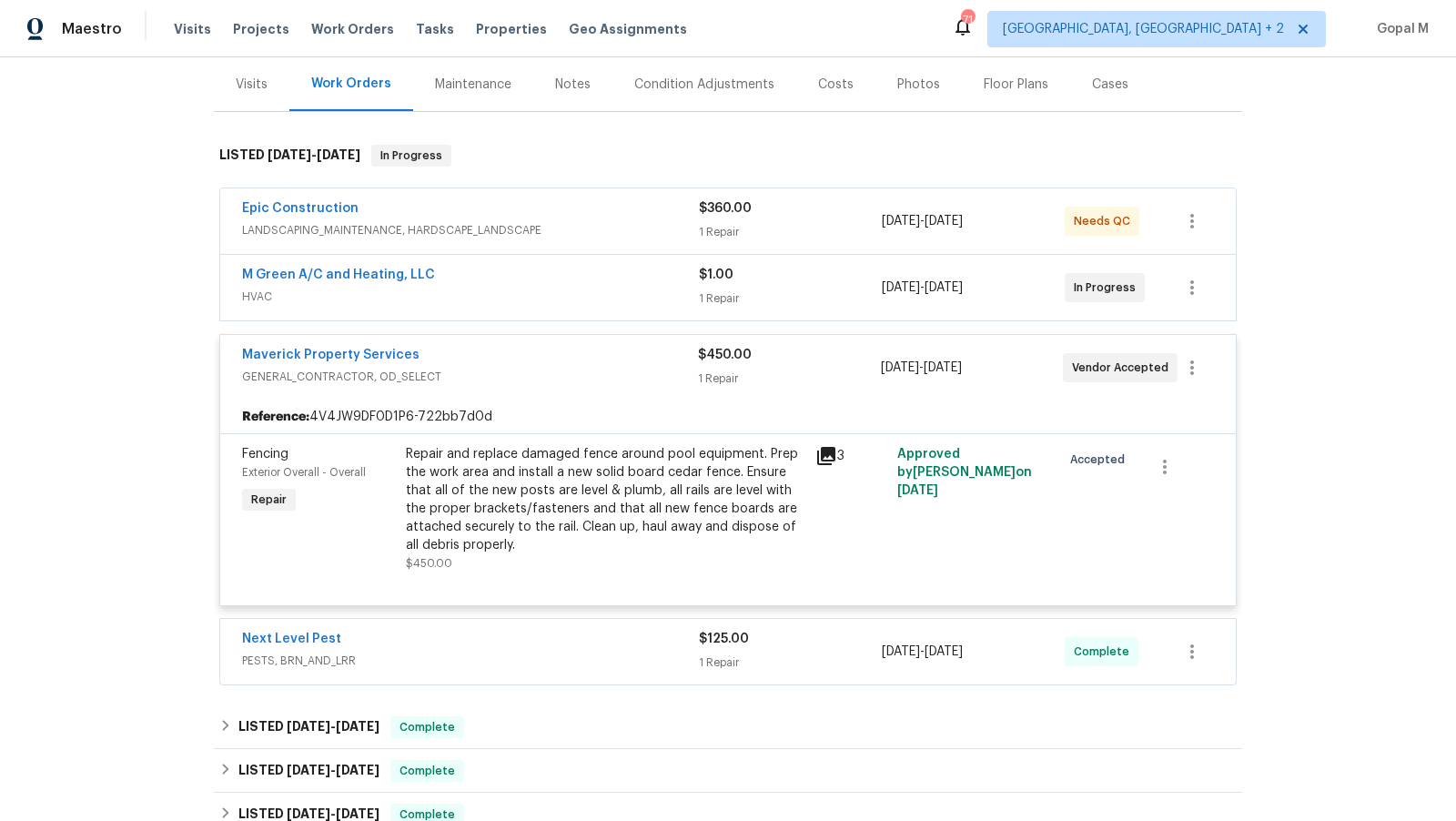
click at [864, 375] on div "1 Repair" at bounding box center [789, 379] width 182 height 18
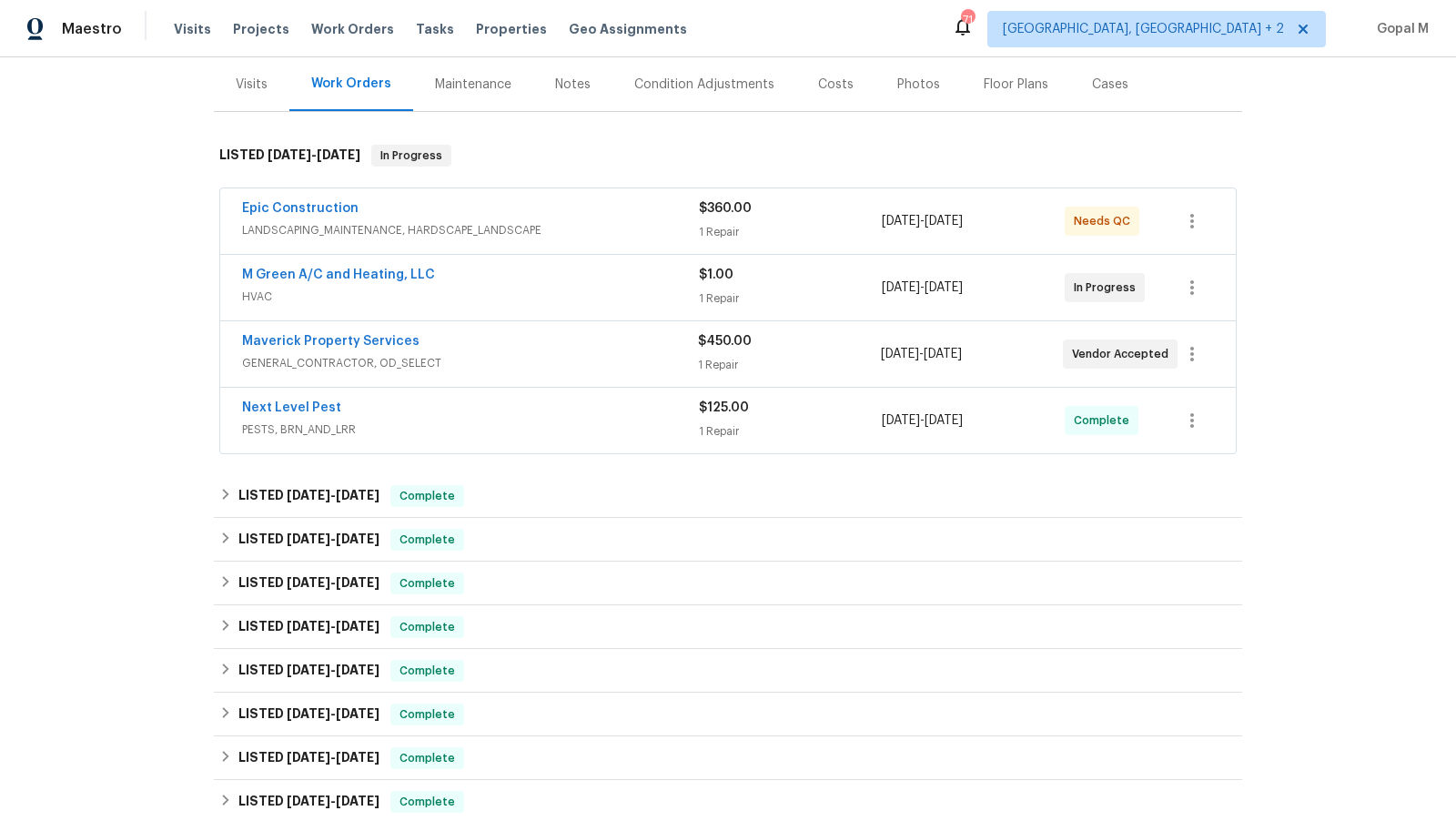
scroll to position [277, 0]
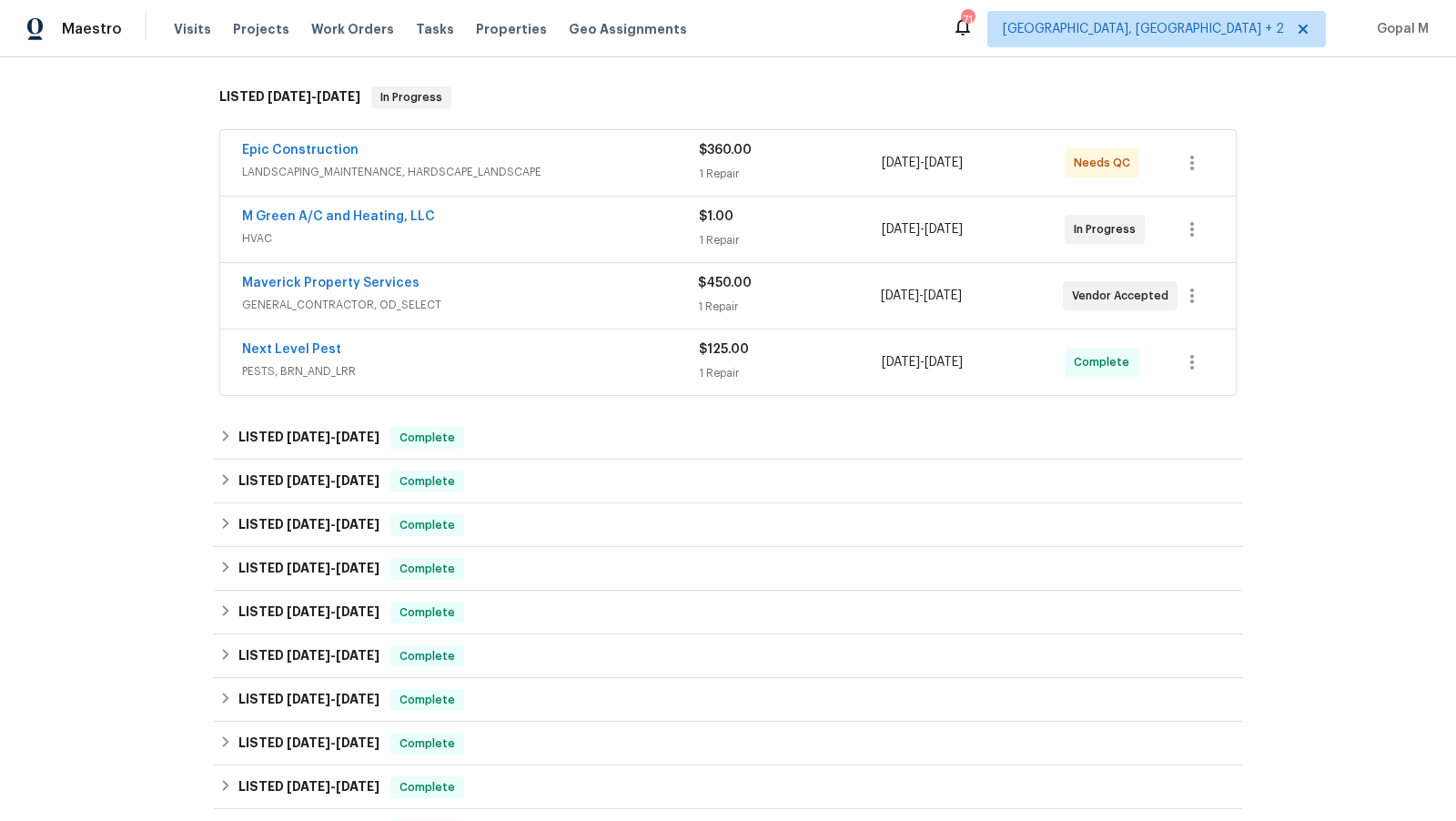
click at [844, 357] on div "$125.00 1 Repair" at bounding box center [790, 362] width 183 height 44
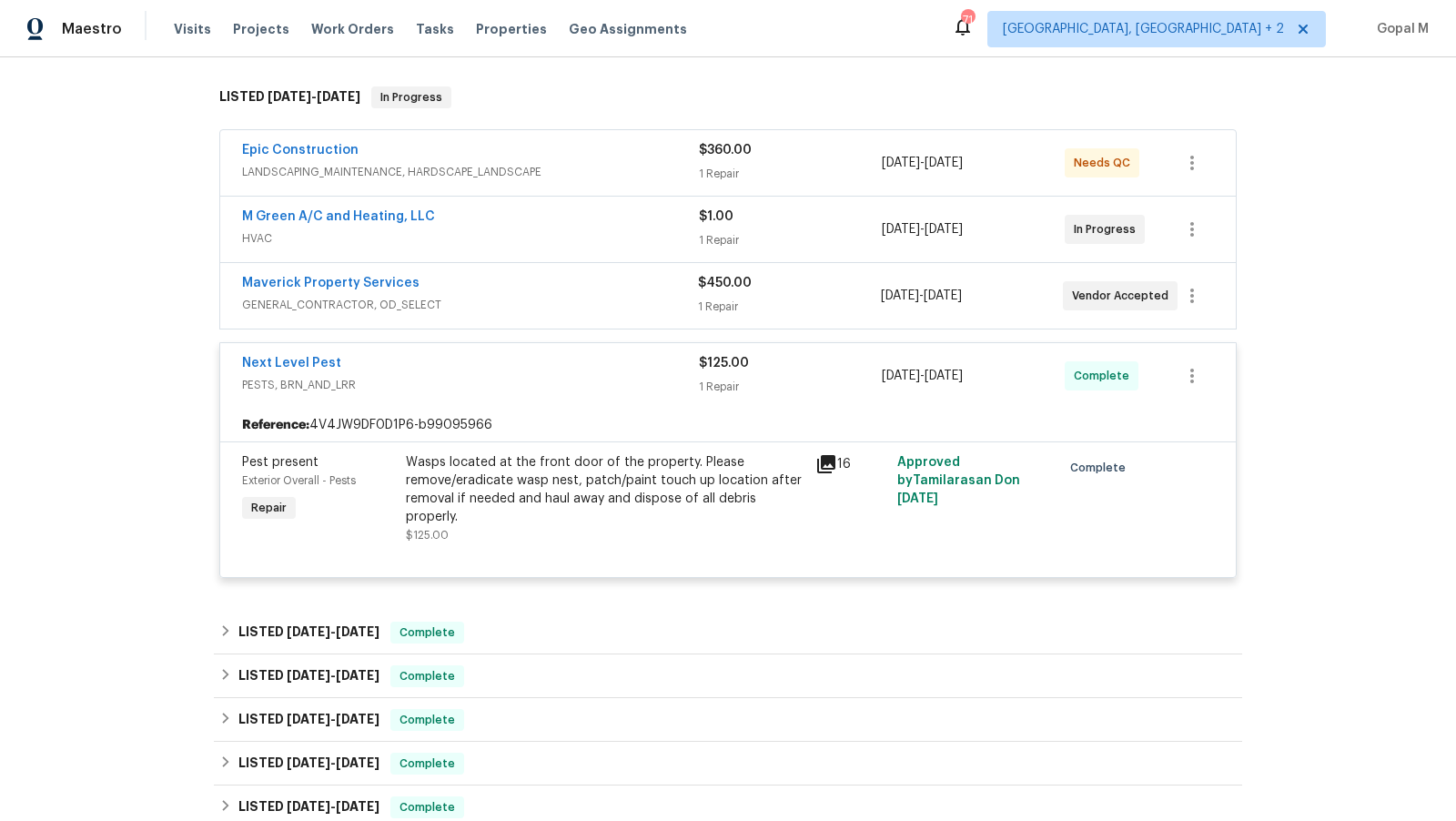
click at [844, 357] on div "$125.00" at bounding box center [790, 363] width 183 height 18
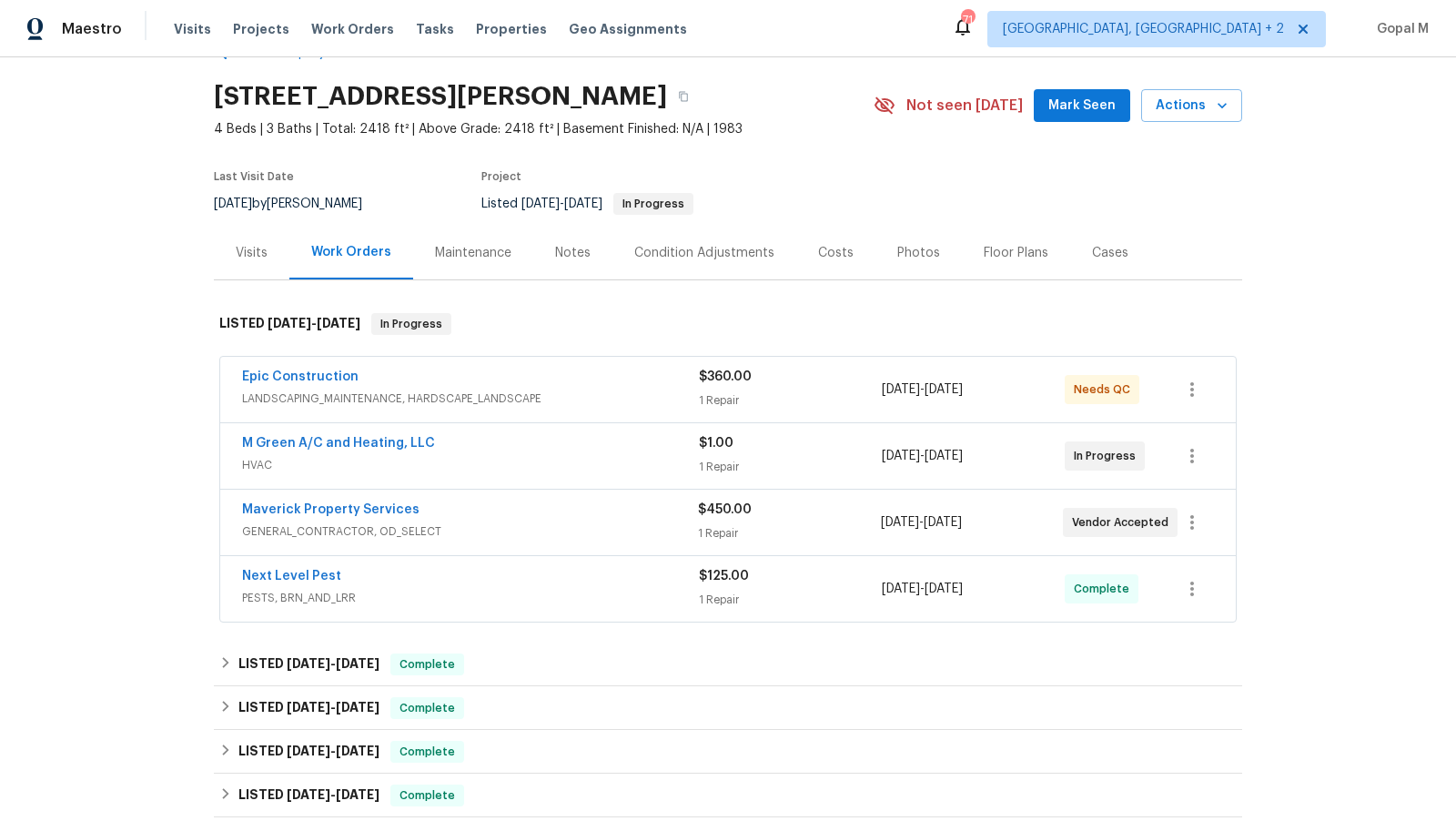
scroll to position [22, 0]
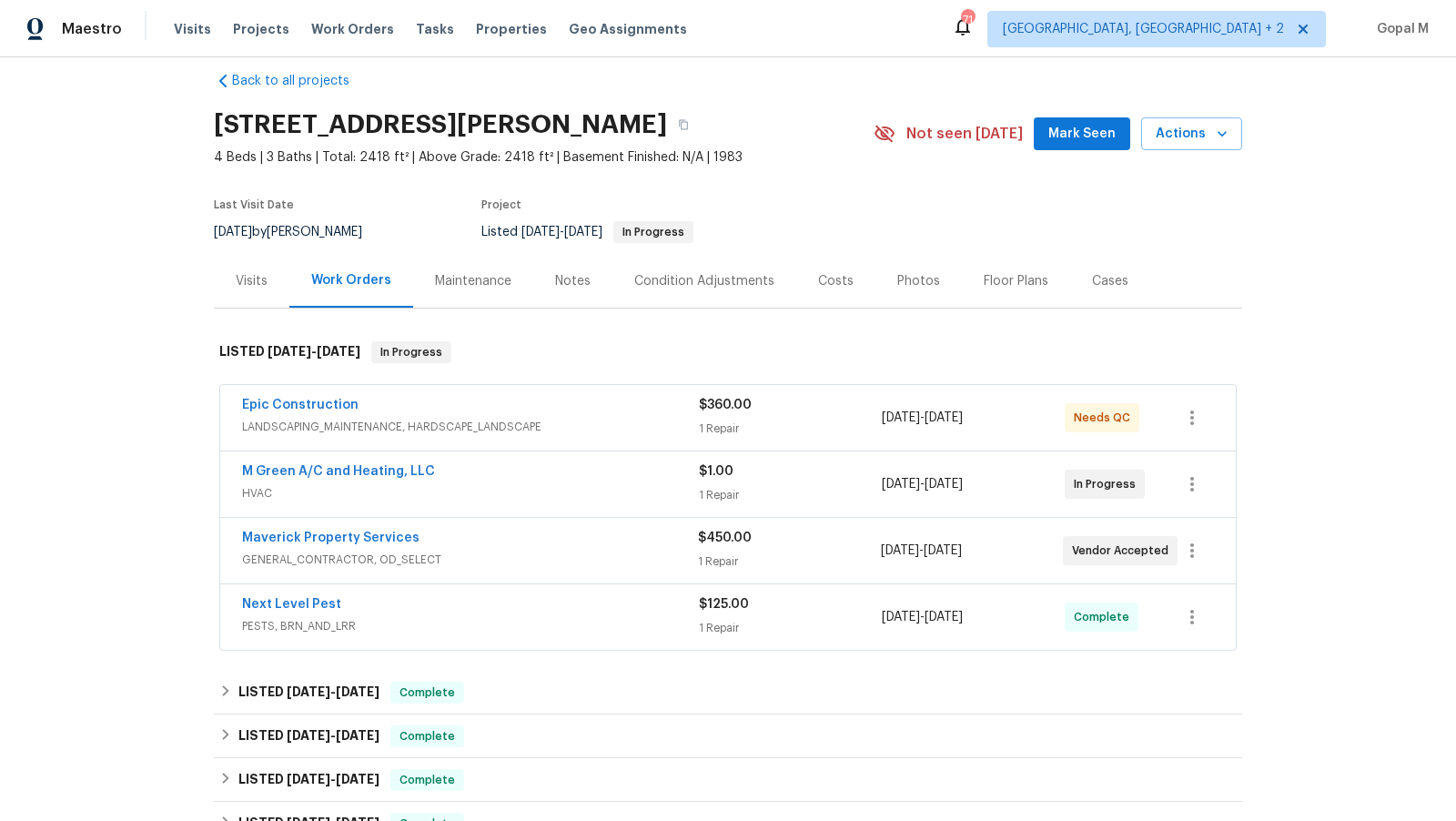
click at [263, 281] on div "Visits" at bounding box center [251, 282] width 32 height 18
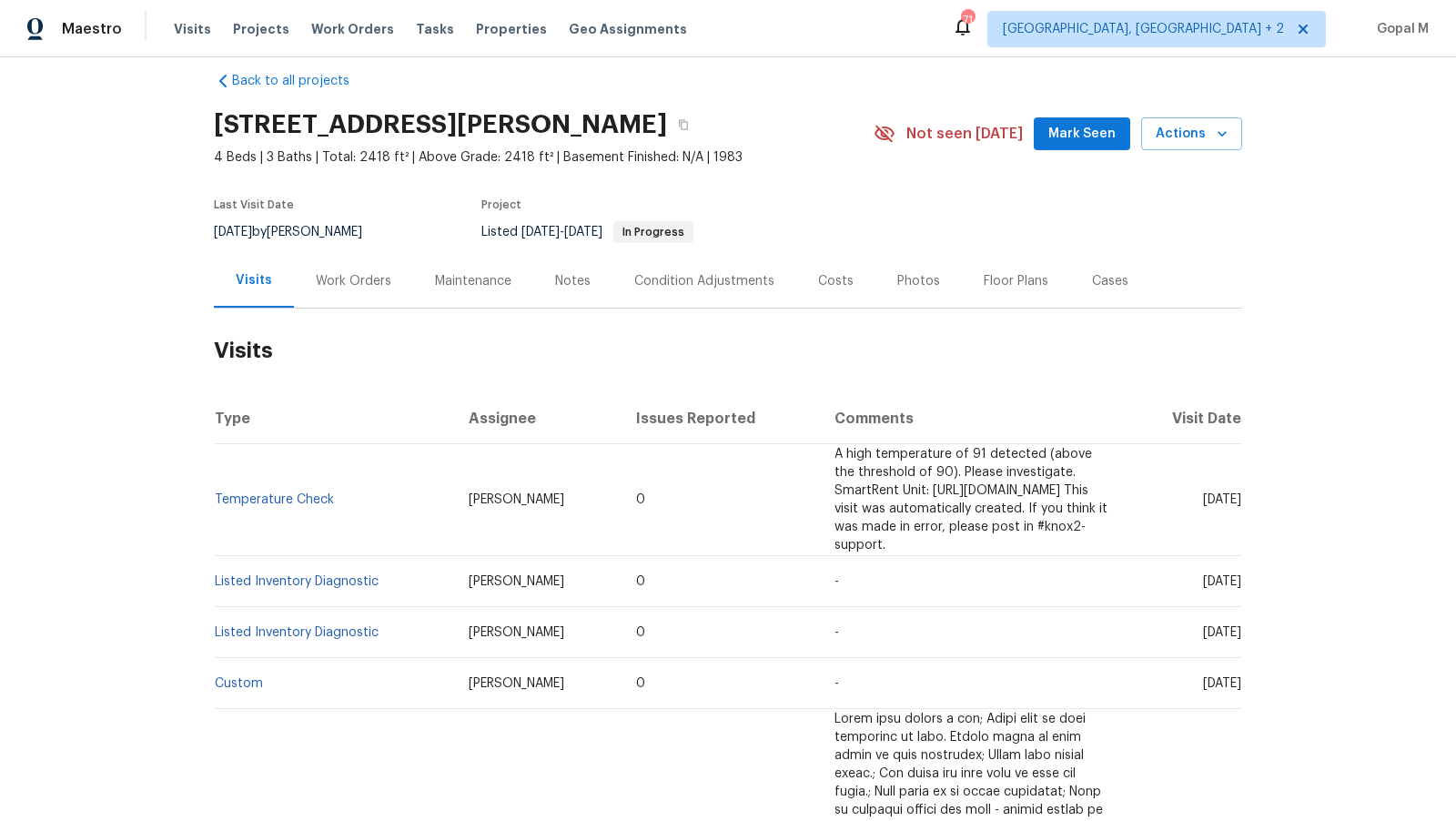
click at [1092, 283] on div "Cases" at bounding box center [1110, 282] width 37 height 18
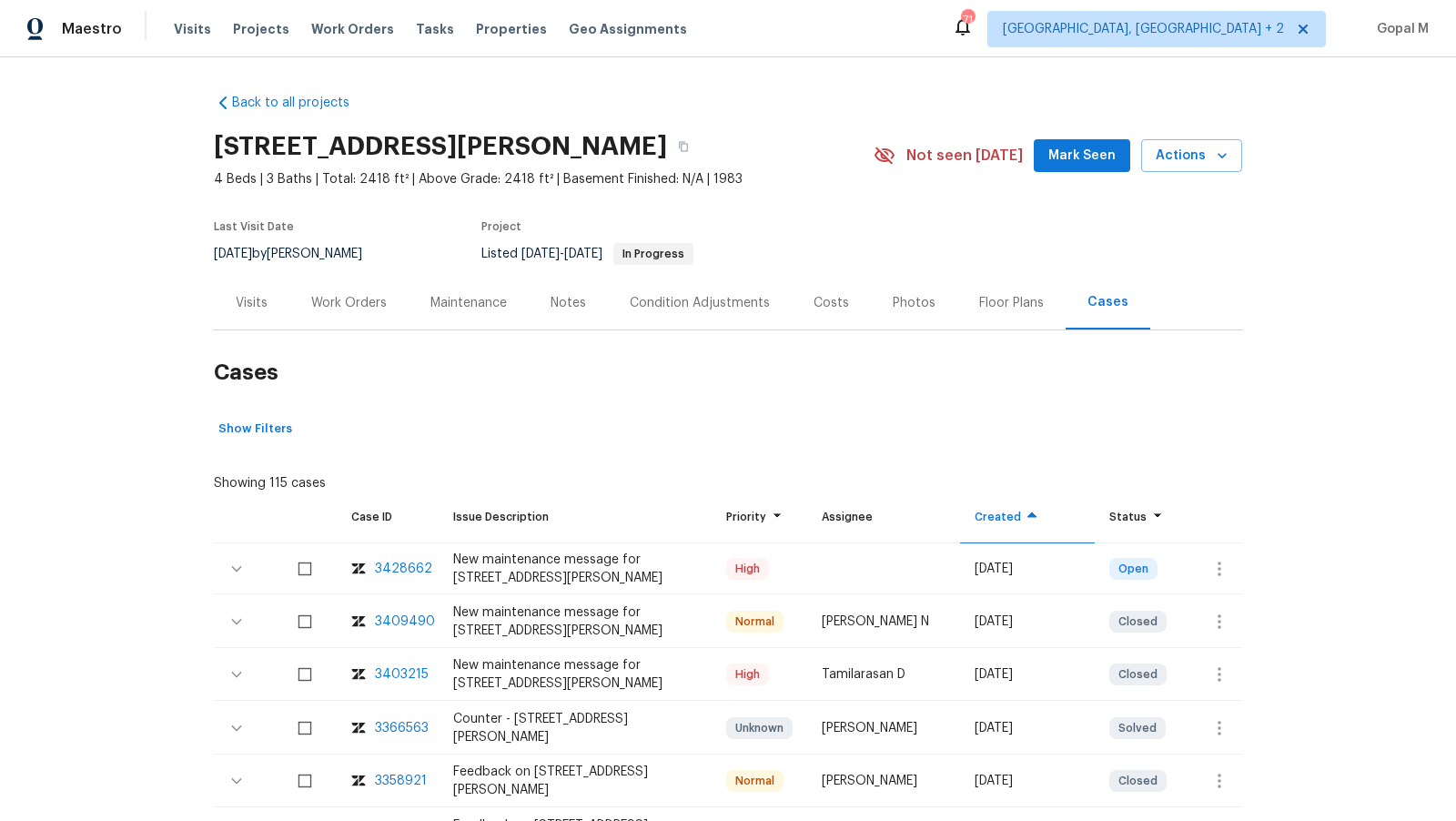
click at [241, 300] on div "Visits" at bounding box center [251, 304] width 32 height 18
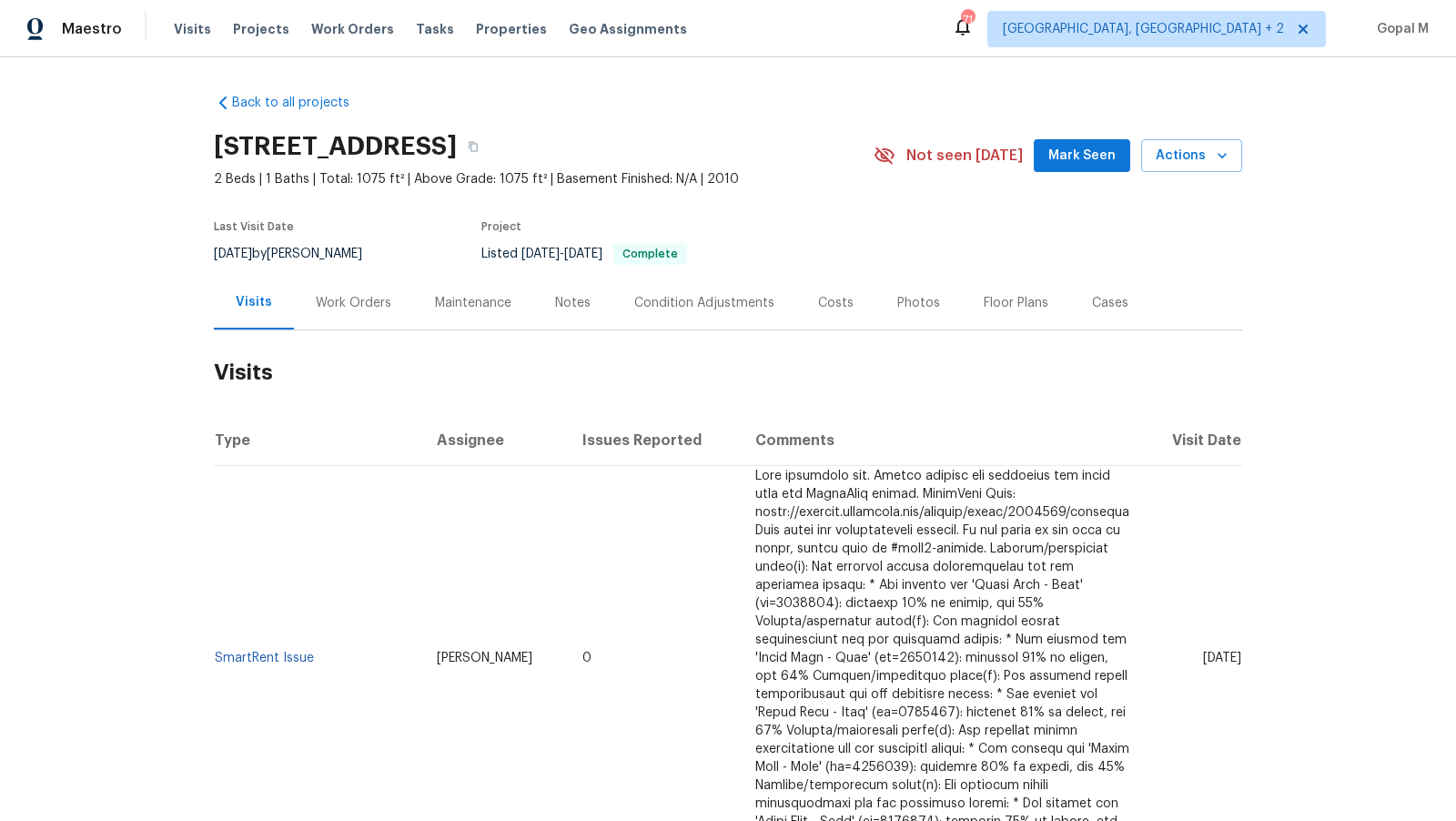
click at [363, 304] on div "Work Orders" at bounding box center [353, 304] width 75 height 18
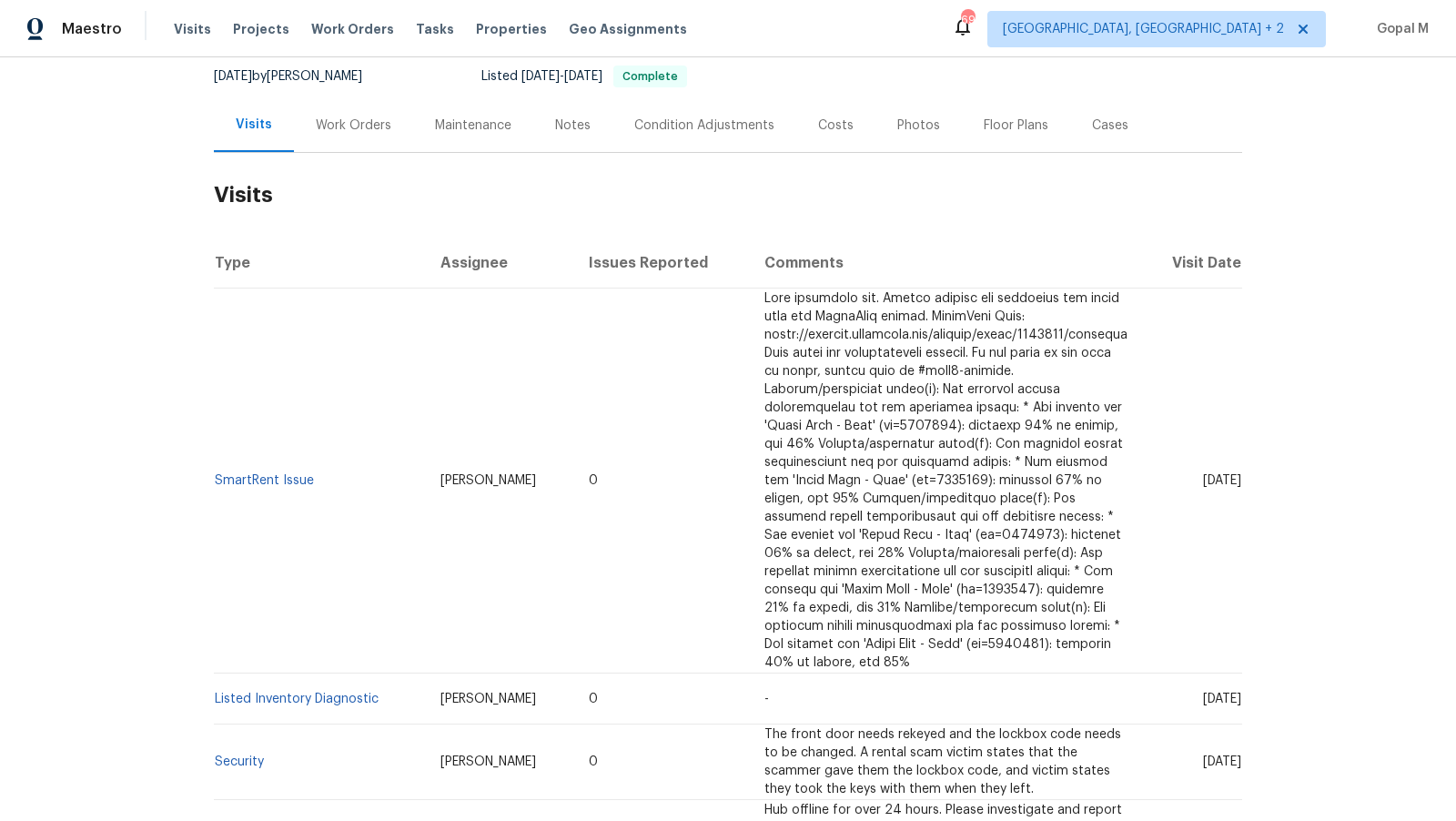
scroll to position [159, 0]
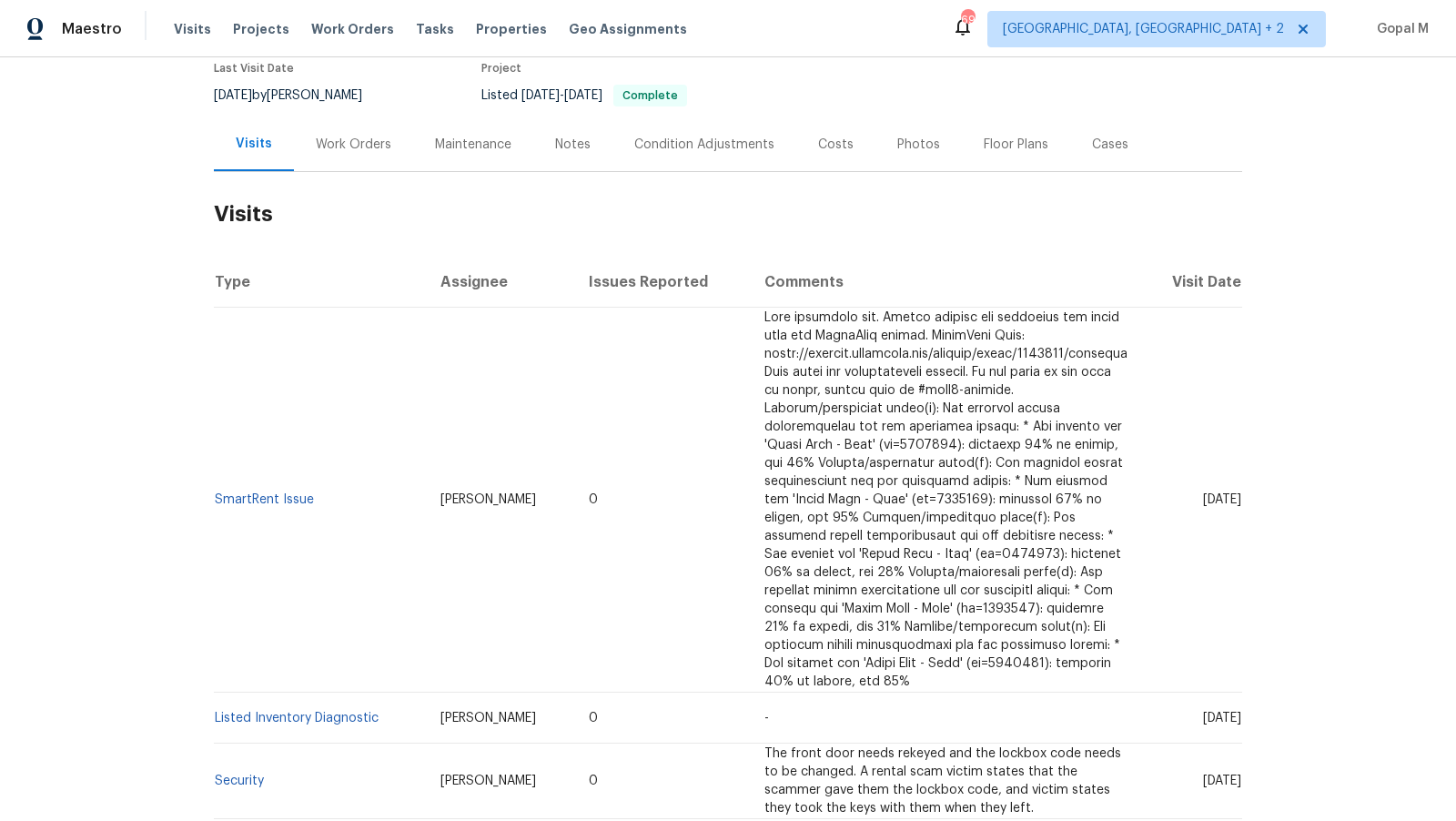
click at [356, 132] on div "Work Orders" at bounding box center [354, 144] width 119 height 54
